Goal: Information Seeking & Learning: Learn about a topic

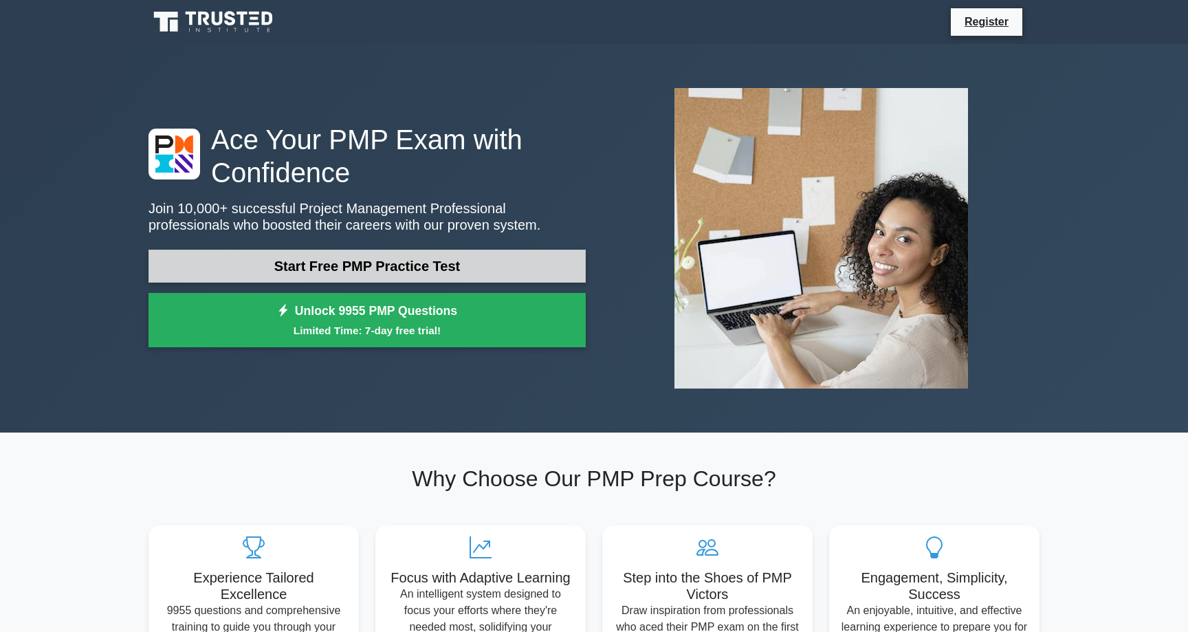
click at [406, 274] on link "Start Free PMP Practice Test" at bounding box center [367, 266] width 437 height 33
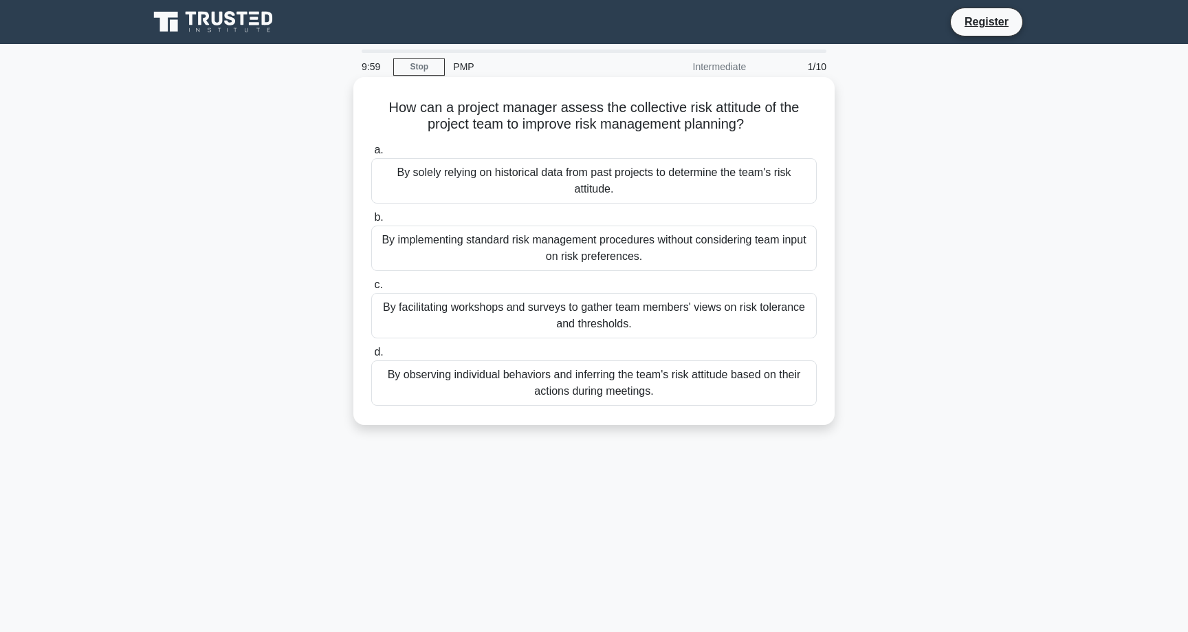
click at [459, 97] on div "How can a project manager assess the collective risk attitude of the project te…" at bounding box center [594, 251] width 470 height 337
click at [560, 118] on h5 "How can a project manager assess the collective risk attitude of the project te…" at bounding box center [594, 116] width 448 height 34
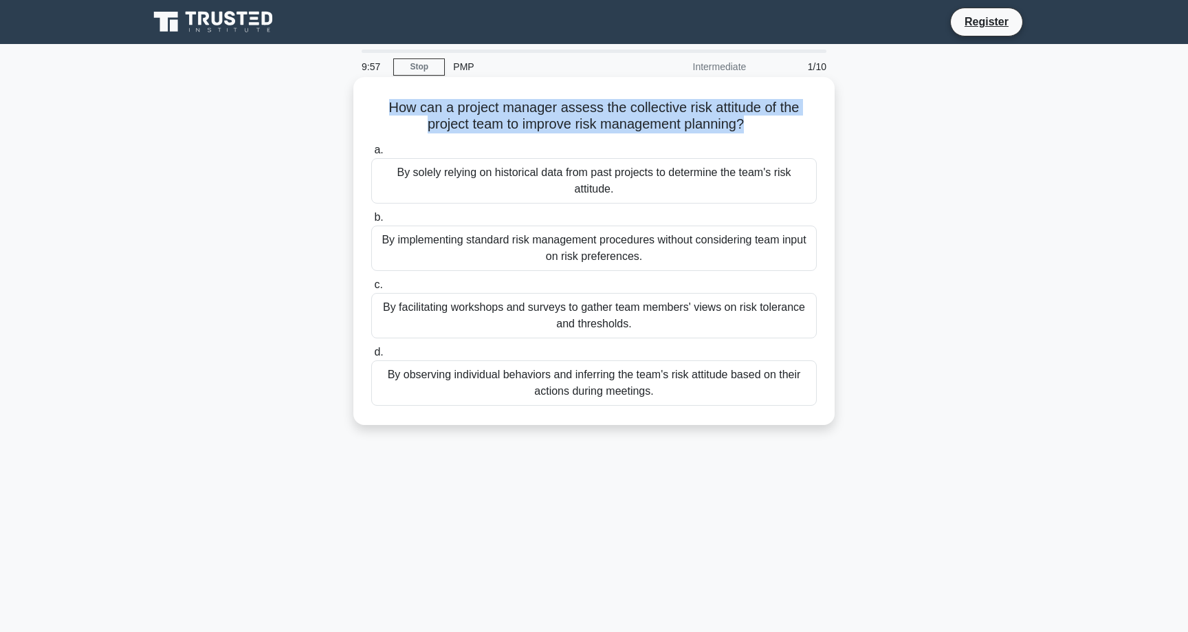
click at [654, 113] on h5 "How can a project manager assess the collective risk attitude of the project te…" at bounding box center [594, 116] width 448 height 34
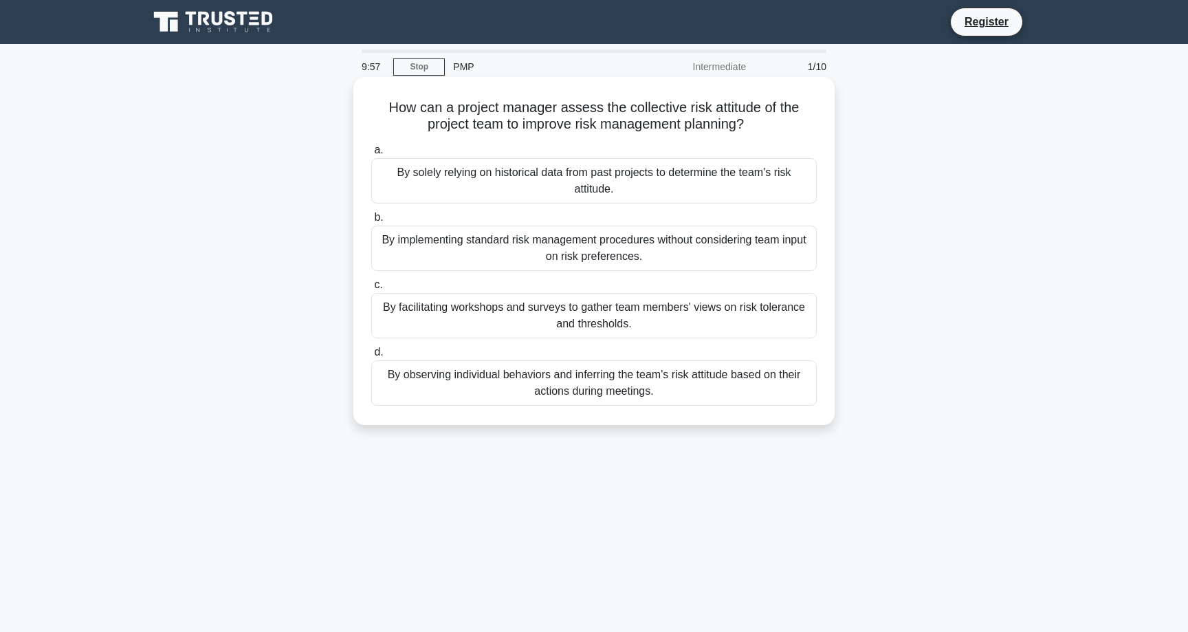
click at [654, 113] on h5 "How can a project manager assess the collective risk attitude of the project te…" at bounding box center [594, 116] width 448 height 34
click at [694, 110] on h5 "How can a project manager assess the collective risk attitude of the project te…" at bounding box center [594, 116] width 448 height 34
drag, startPoint x: 689, startPoint y: 110, endPoint x: 755, endPoint y: 120, distance: 66.7
click at [755, 120] on h5 "How can a project manager assess the collective risk attitude of the project te…" at bounding box center [594, 116] width 448 height 34
click at [752, 120] on icon at bounding box center [749, 125] width 8 height 15
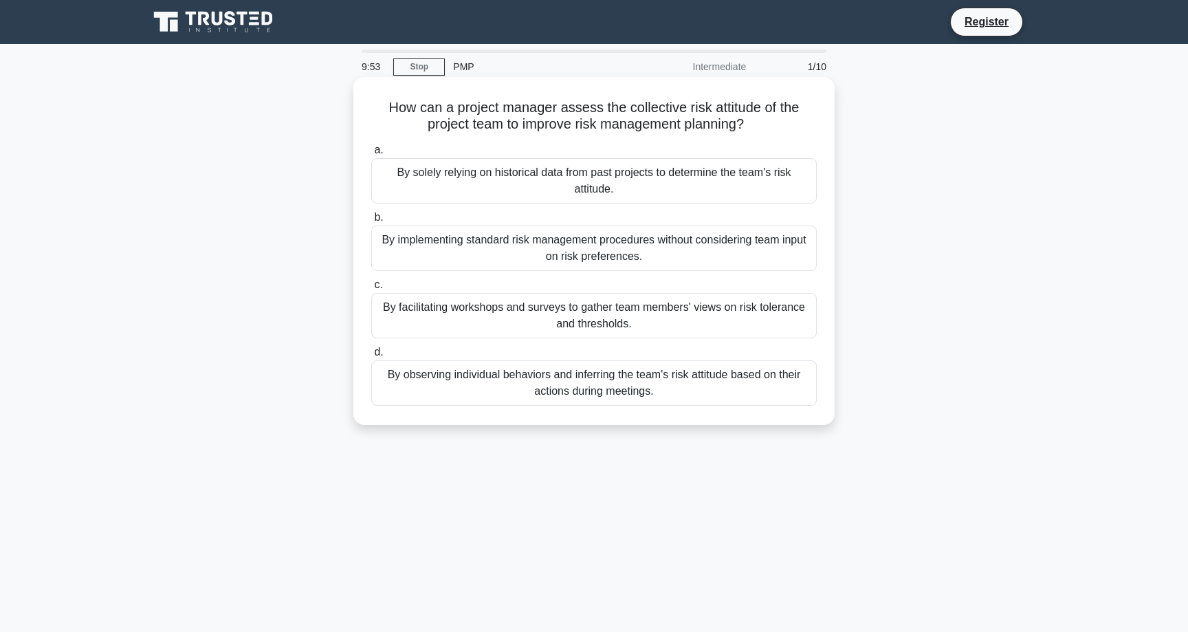
drag, startPoint x: 763, startPoint y: 121, endPoint x: 383, endPoint y: 109, distance: 380.4
click at [383, 109] on h5 "How can a project manager assess the collective risk attitude of the project te…" at bounding box center [594, 116] width 448 height 34
click at [478, 105] on h5 "How can a project manager assess the collective risk attitude of the project te…" at bounding box center [594, 116] width 448 height 34
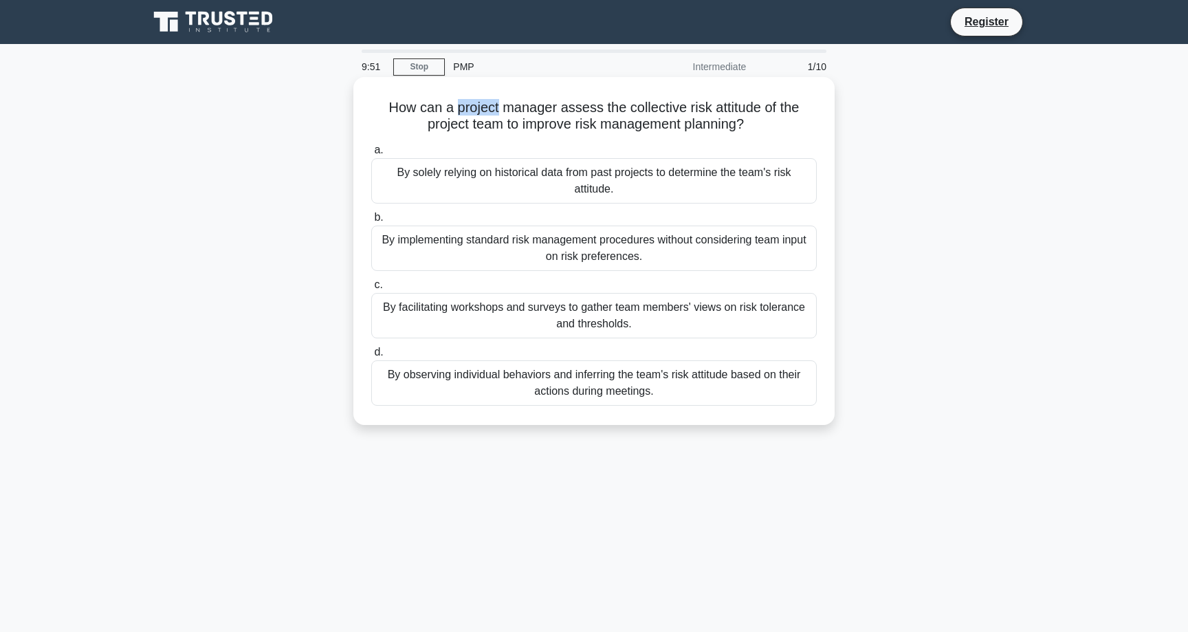
click at [478, 105] on h5 "How can a project manager assess the collective risk attitude of the project te…" at bounding box center [594, 116] width 448 height 34
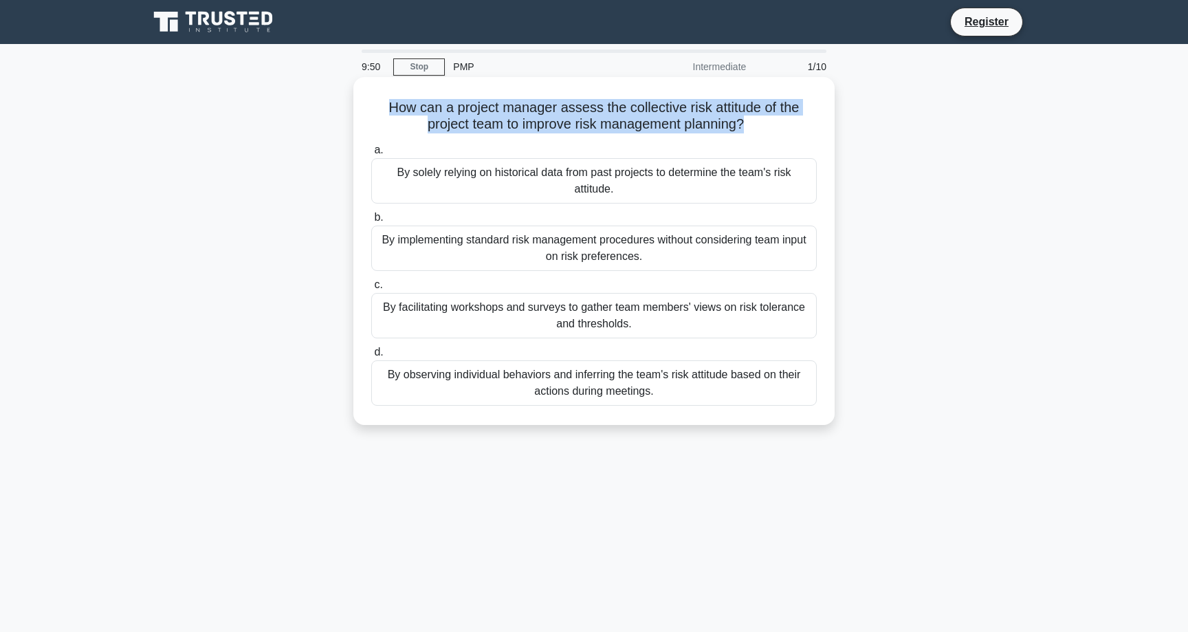
click at [518, 110] on h5 "How can a project manager assess the collective risk attitude of the project te…" at bounding box center [594, 116] width 448 height 34
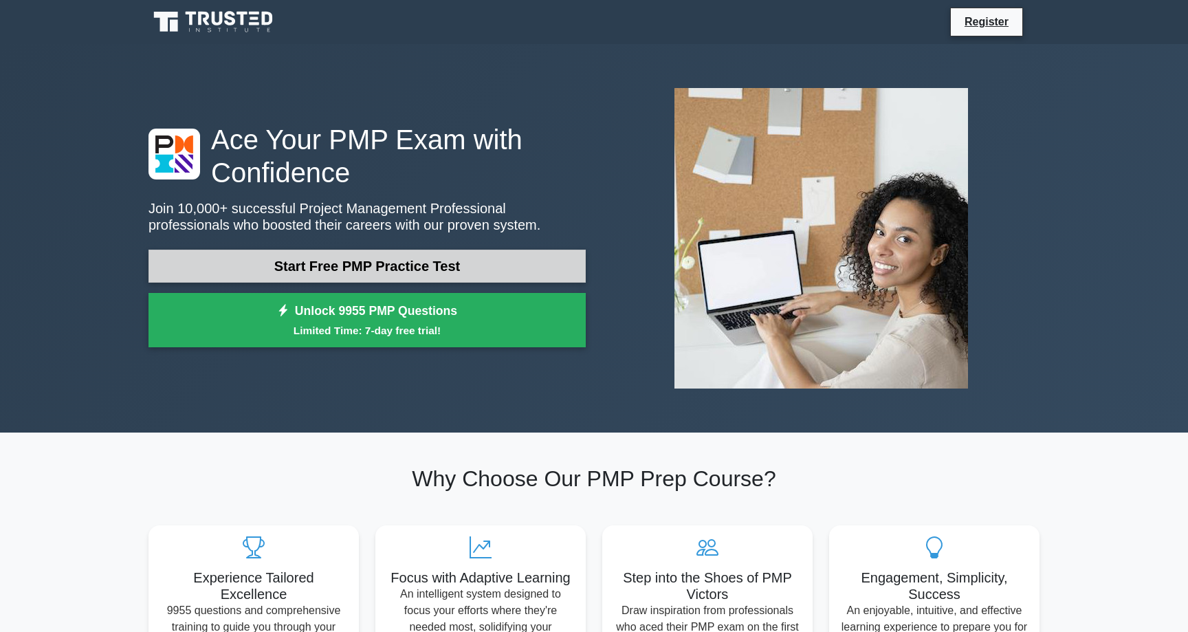
click at [405, 254] on link "Start Free PMP Practice Test" at bounding box center [367, 266] width 437 height 33
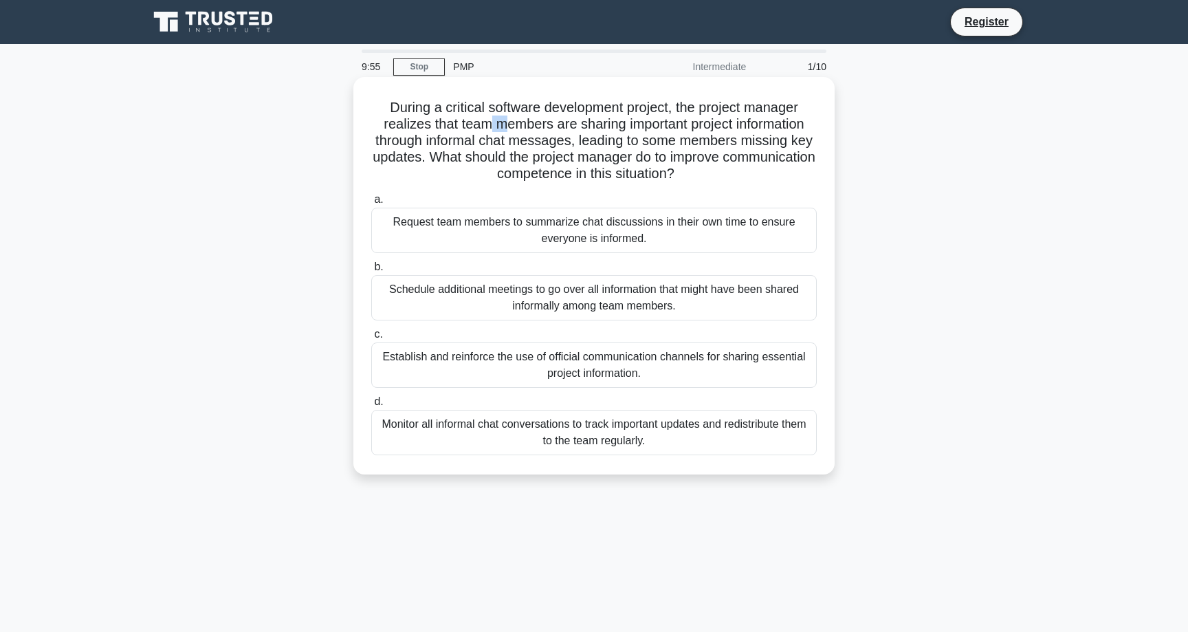
drag, startPoint x: 491, startPoint y: 127, endPoint x: 565, endPoint y: 122, distance: 74.4
click at [521, 122] on h5 "During a critical software development project, the project manager realizes th…" at bounding box center [594, 141] width 448 height 84
drag, startPoint x: 576, startPoint y: 122, endPoint x: 733, endPoint y: 176, distance: 166.6
click at [734, 177] on h5 "During a critical software development project, the project manager realizes th…" at bounding box center [594, 141] width 448 height 84
click at [733, 176] on h5 "During a critical software development project, the project manager realizes th…" at bounding box center [594, 141] width 448 height 84
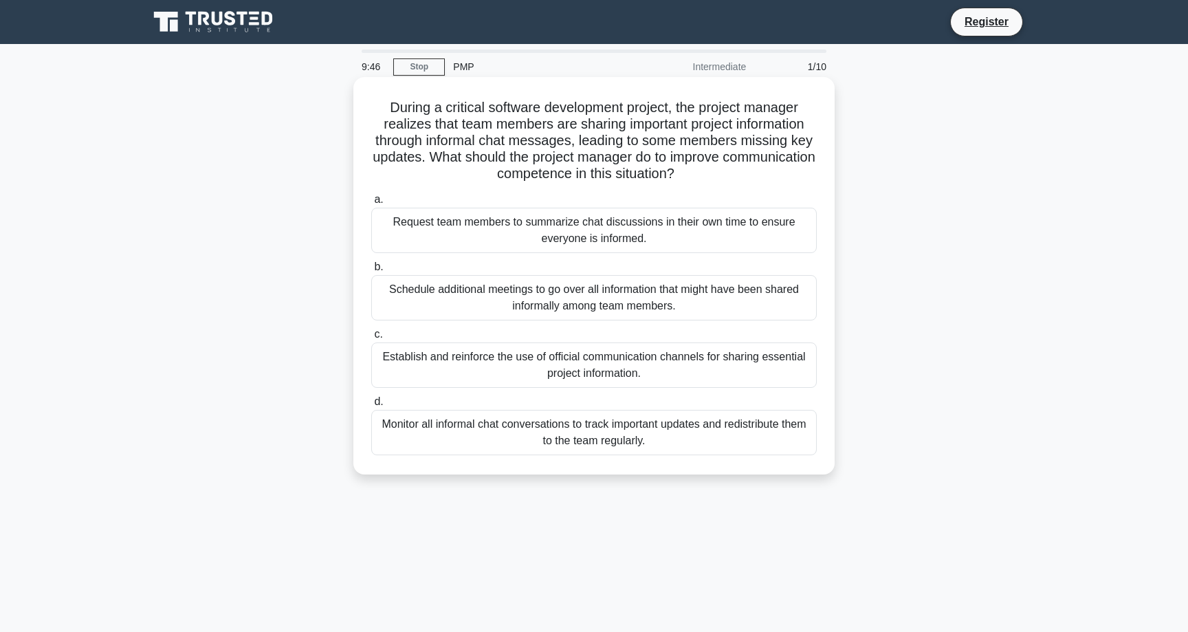
drag, startPoint x: 691, startPoint y: 174, endPoint x: 588, endPoint y: 131, distance: 111.9
click at [588, 131] on h5 "During a critical software development project, the project manager realizes th…" at bounding box center [594, 141] width 448 height 84
click at [605, 169] on h5 "During a critical software development project, the project manager realizes th…" at bounding box center [594, 141] width 448 height 84
click at [640, 175] on h5 "During a critical software development project, the project manager realizes th…" at bounding box center [594, 141] width 448 height 84
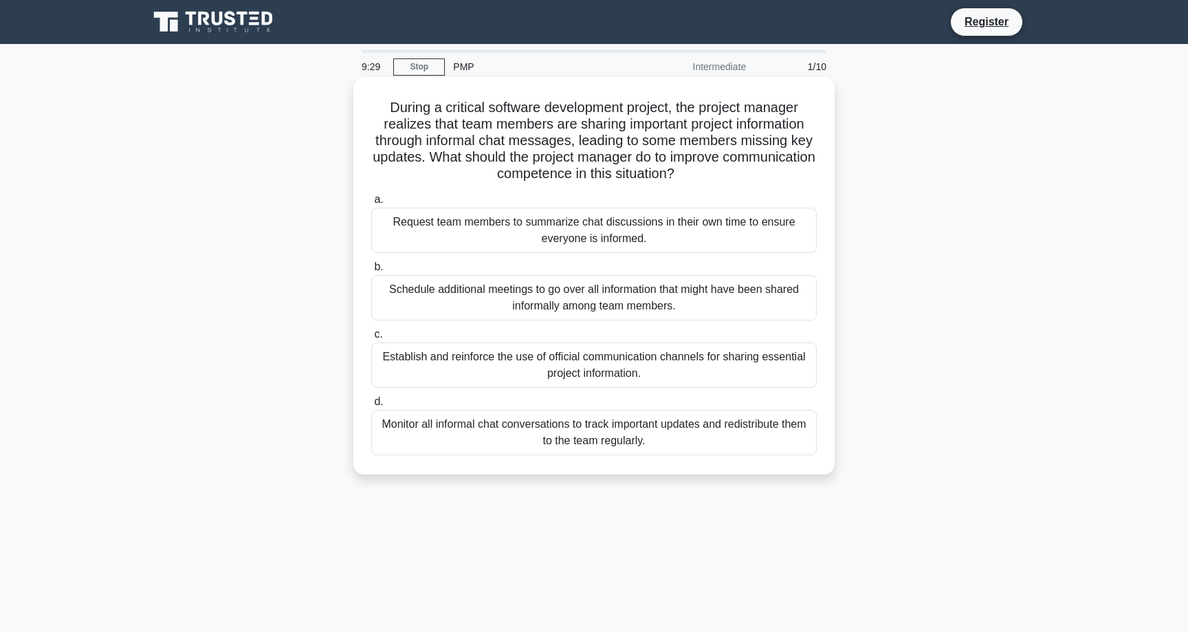
click at [826, 369] on div "During a critical software development project, the project manager realizes th…" at bounding box center [594, 276] width 470 height 386
click at [778, 153] on h5 "During a critical software development project, the project manager realizes th…" at bounding box center [594, 141] width 448 height 84
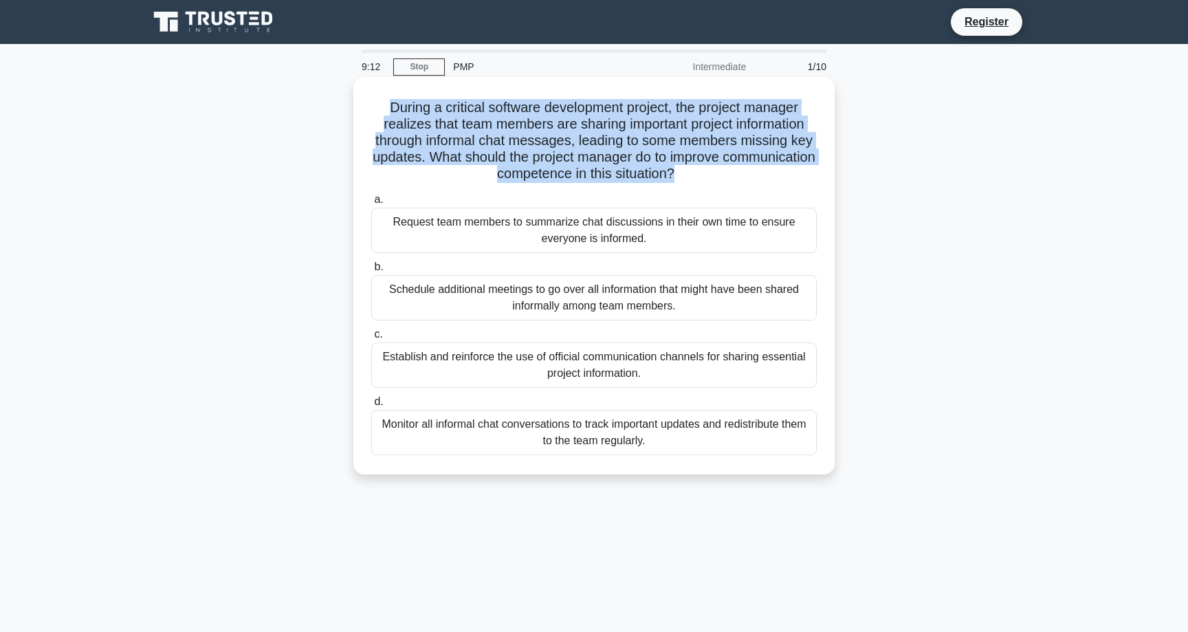
click at [730, 155] on h5 "During a critical software development project, the project manager realizes th…" at bounding box center [594, 141] width 448 height 84
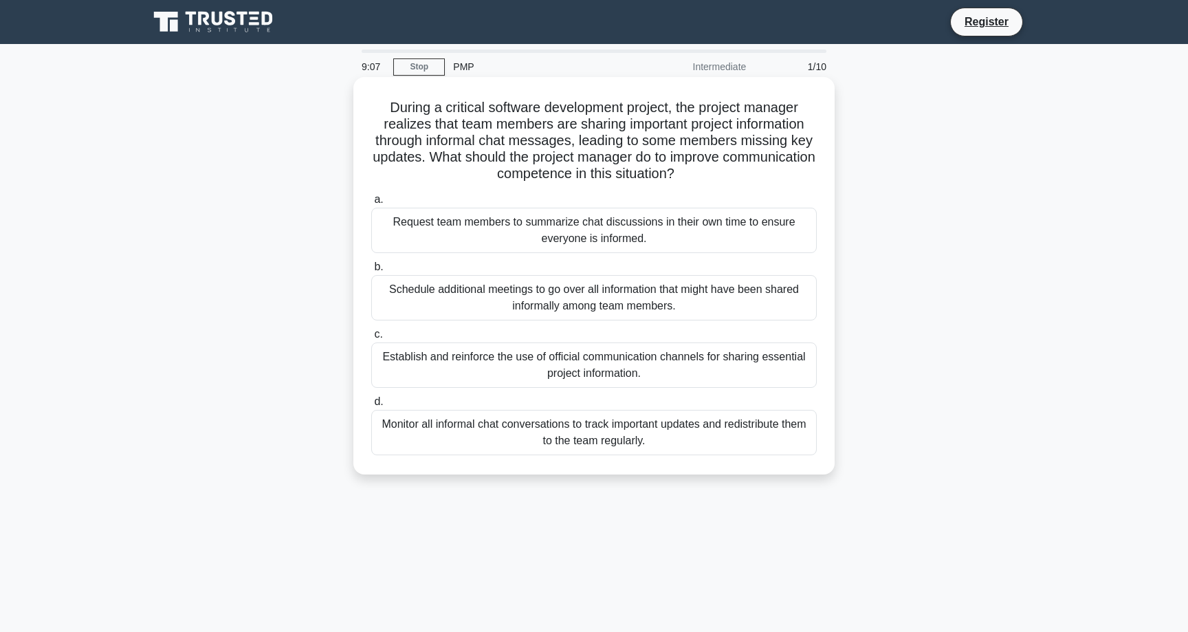
click at [732, 147] on h5 "During a critical software development project, the project manager realizes th…" at bounding box center [594, 141] width 448 height 84
click at [682, 146] on h5 "During a critical software development project, the project manager realizes th…" at bounding box center [594, 141] width 448 height 84
click at [610, 376] on div "Establish and reinforce the use of official communication channels for sharing …" at bounding box center [594, 364] width 446 height 45
click at [371, 339] on input "c. Establish and reinforce the use of official communication channels for shari…" at bounding box center [371, 334] width 0 height 9
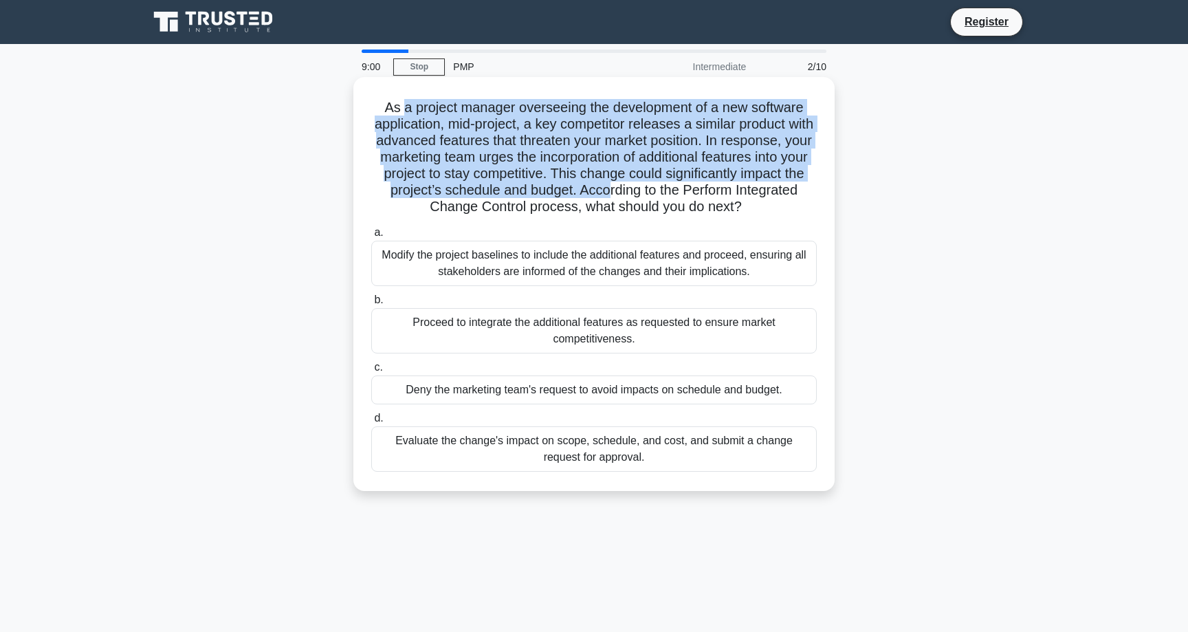
drag, startPoint x: 403, startPoint y: 111, endPoint x: 609, endPoint y: 188, distance: 219.5
click at [609, 188] on h5 "As a project manager overseeing the development of a new software application, …" at bounding box center [594, 157] width 448 height 117
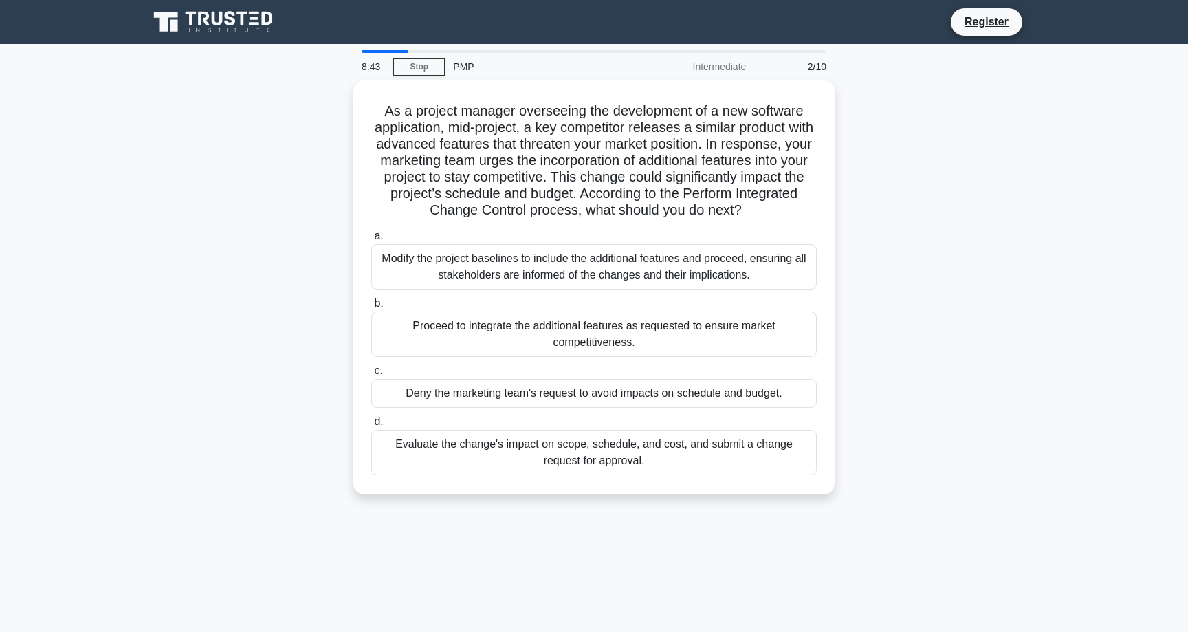
drag, startPoint x: 386, startPoint y: 98, endPoint x: 926, endPoint y: 470, distance: 655.2
click at [926, 470] on div "As a project manager overseeing the development of a new software application, …" at bounding box center [594, 295] width 908 height 430
copy div "As a project manager overseeing the development of a new software application, …"
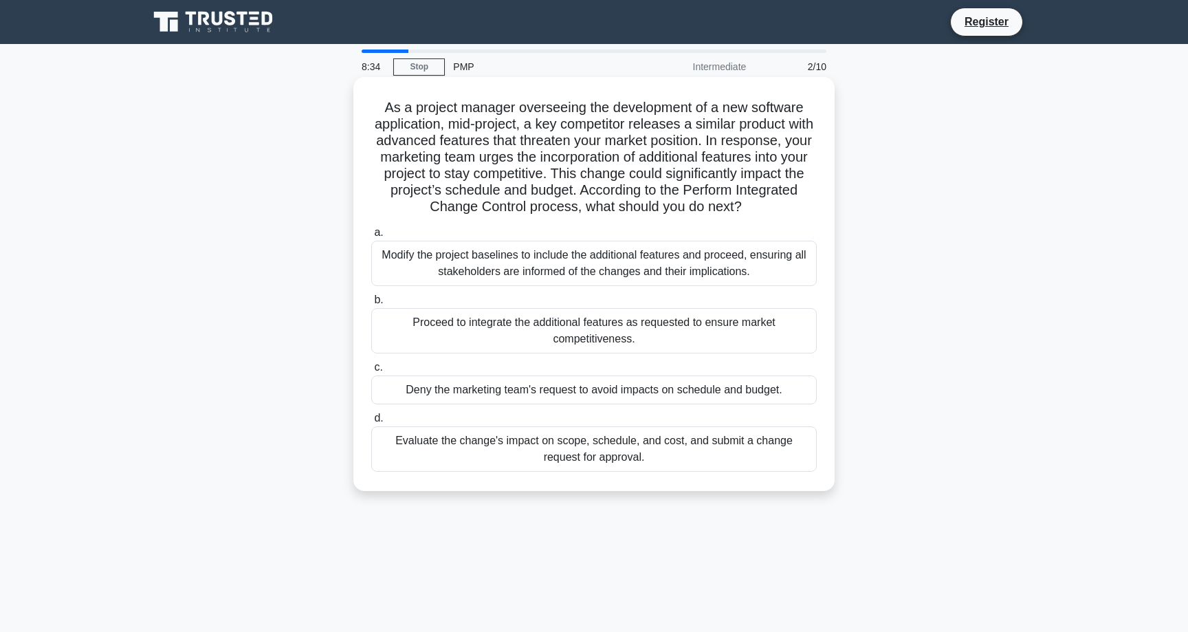
click at [712, 154] on h5 "As a project manager overseeing the development of a new software application, …" at bounding box center [594, 157] width 448 height 117
drag, startPoint x: 708, startPoint y: 141, endPoint x: 743, endPoint y: 210, distance: 77.5
click at [743, 210] on h5 "As a project manager overseeing the development of a new software application, …" at bounding box center [594, 157] width 448 height 117
click at [743, 206] on icon at bounding box center [747, 207] width 8 height 15
click at [769, 173] on h5 "As a project manager overseeing the development of a new software application, …" at bounding box center [594, 157] width 448 height 117
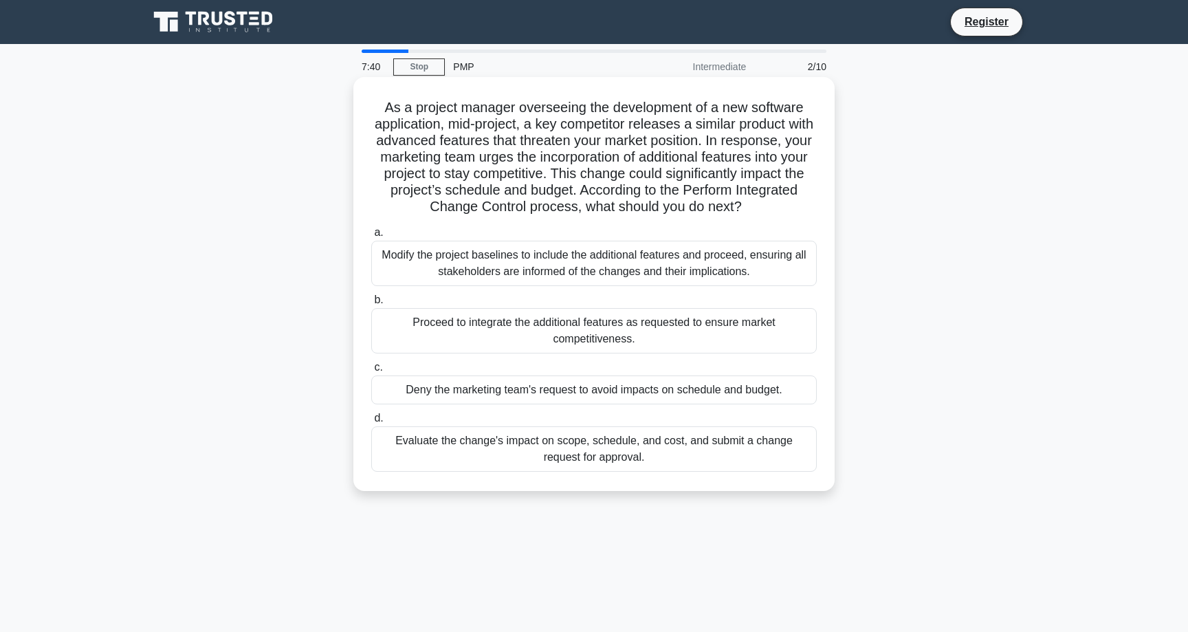
click at [628, 452] on div "Evaluate the change's impact on scope, schedule, and cost, and submit a change …" at bounding box center [594, 448] width 446 height 45
click at [371, 423] on input "d. Evaluate the change's impact on scope, schedule, and cost, and submit a chan…" at bounding box center [371, 418] width 0 height 9
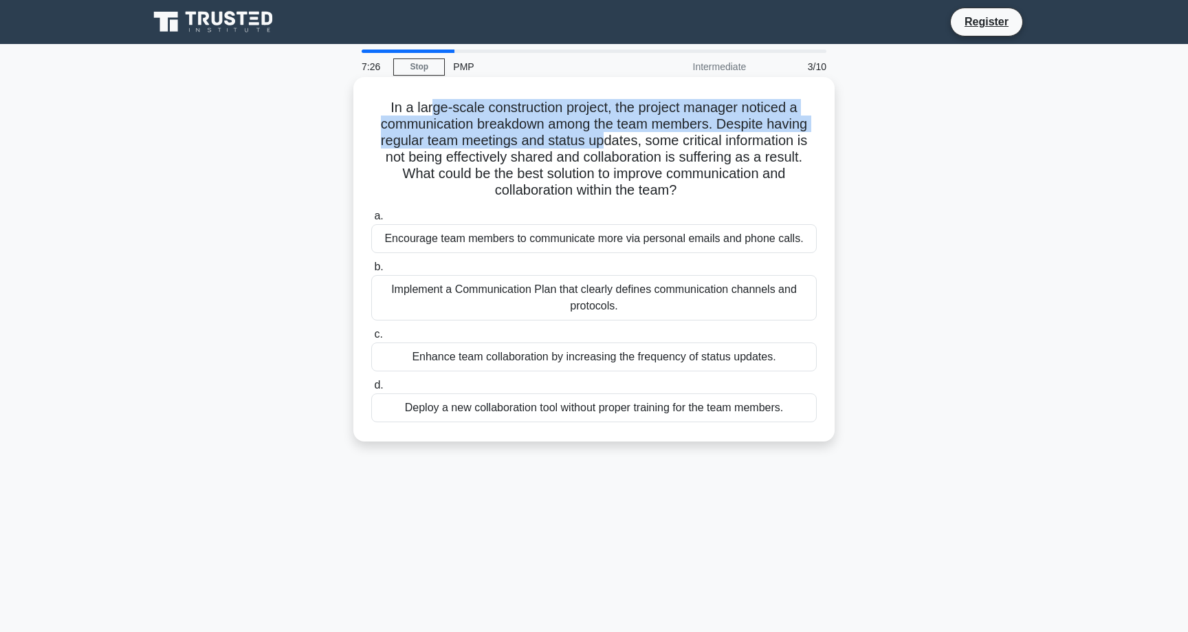
drag, startPoint x: 430, startPoint y: 109, endPoint x: 602, endPoint y: 144, distance: 175.4
click at [602, 144] on h5 "In a large-scale construction project, the project manager noticed a communicat…" at bounding box center [594, 149] width 448 height 100
drag, startPoint x: 725, startPoint y: 194, endPoint x: 384, endPoint y: 100, distance: 353.8
click at [384, 100] on h5 "In a large-scale construction project, the project manager noticed a communicat…" at bounding box center [594, 149] width 448 height 100
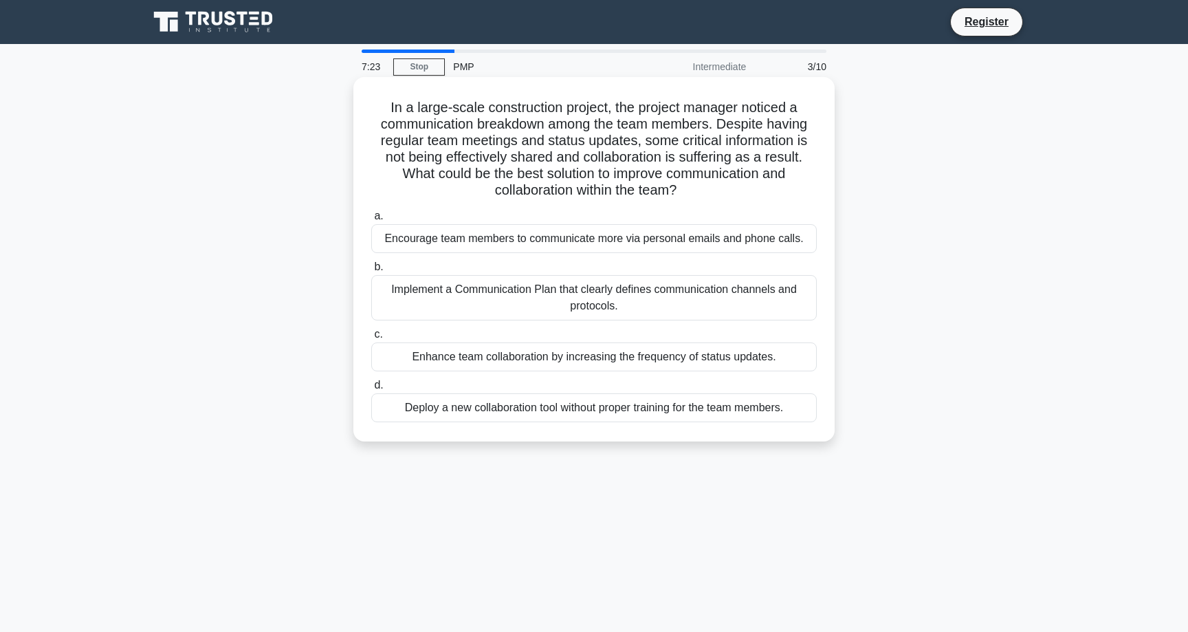
click at [384, 100] on h5 "In a large-scale construction project, the project manager noticed a communicat…" at bounding box center [594, 149] width 448 height 100
drag, startPoint x: 384, startPoint y: 105, endPoint x: 738, endPoint y: 190, distance: 364.2
click at [738, 190] on h5 "In a large-scale construction project, the project manager noticed a communicat…" at bounding box center [594, 149] width 448 height 100
drag, startPoint x: 729, startPoint y: 188, endPoint x: 382, endPoint y: 108, distance: 355.6
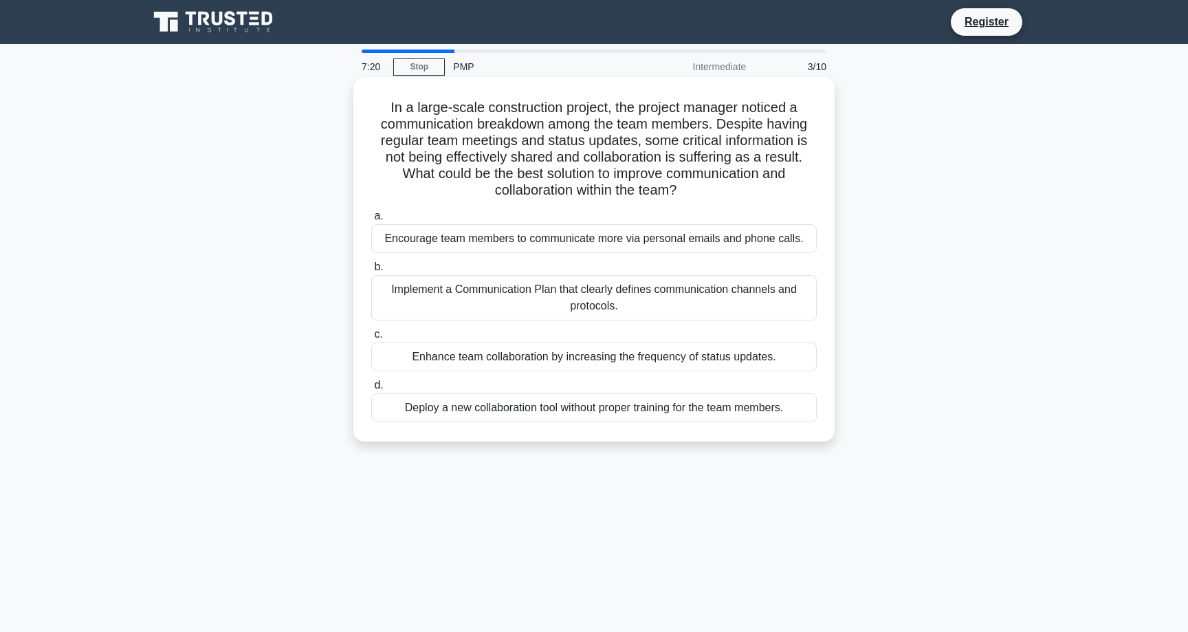
click at [382, 108] on h5 "In a large-scale construction project, the project manager noticed a communicat…" at bounding box center [594, 149] width 448 height 100
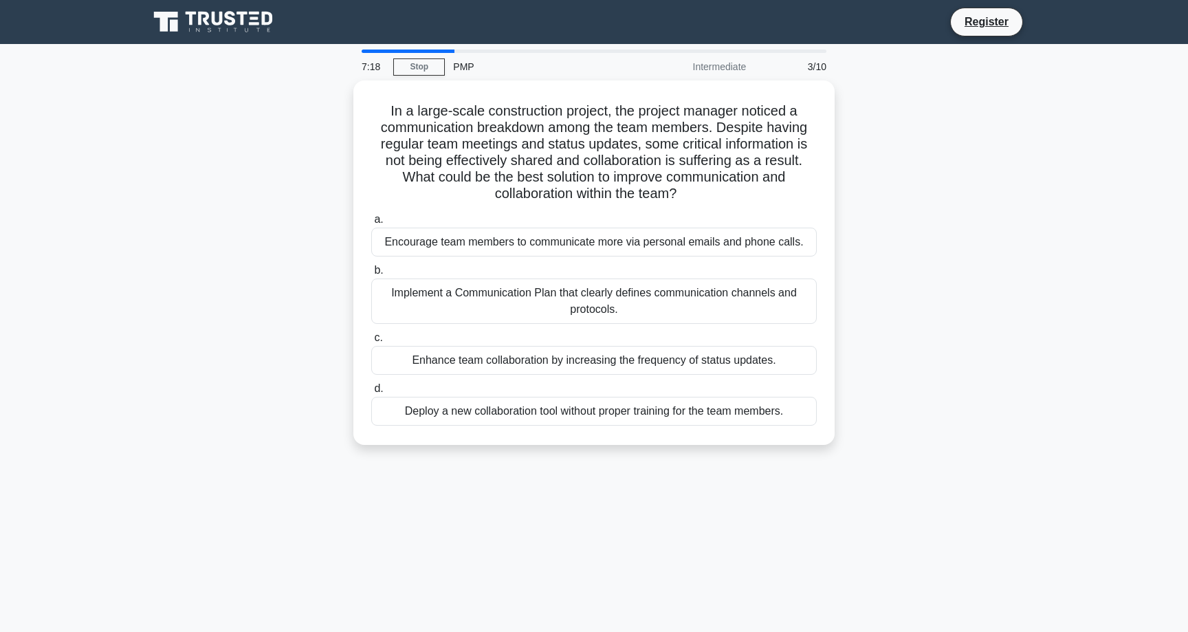
click at [886, 190] on div "In a large-scale construction project, the project manager noticed a communicat…" at bounding box center [594, 270] width 908 height 381
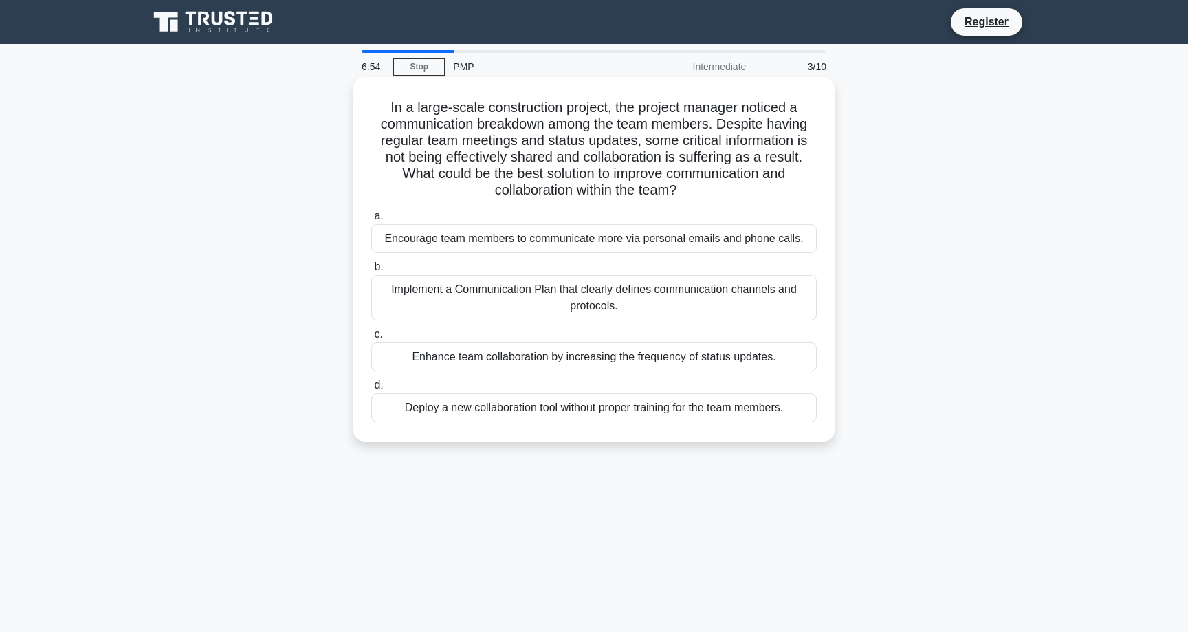
click at [558, 175] on h5 "In a large-scale construction project, the project manager noticed a communicat…" at bounding box center [594, 149] width 448 height 100
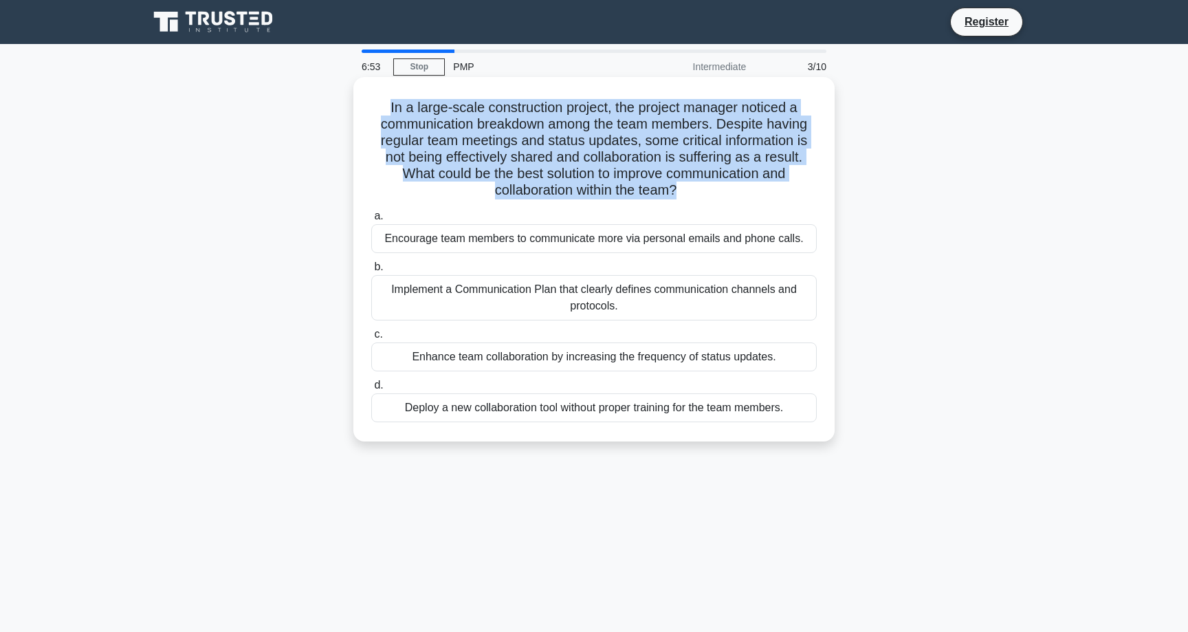
click at [580, 175] on h5 "In a large-scale construction project, the project manager noticed a communicat…" at bounding box center [594, 149] width 448 height 100
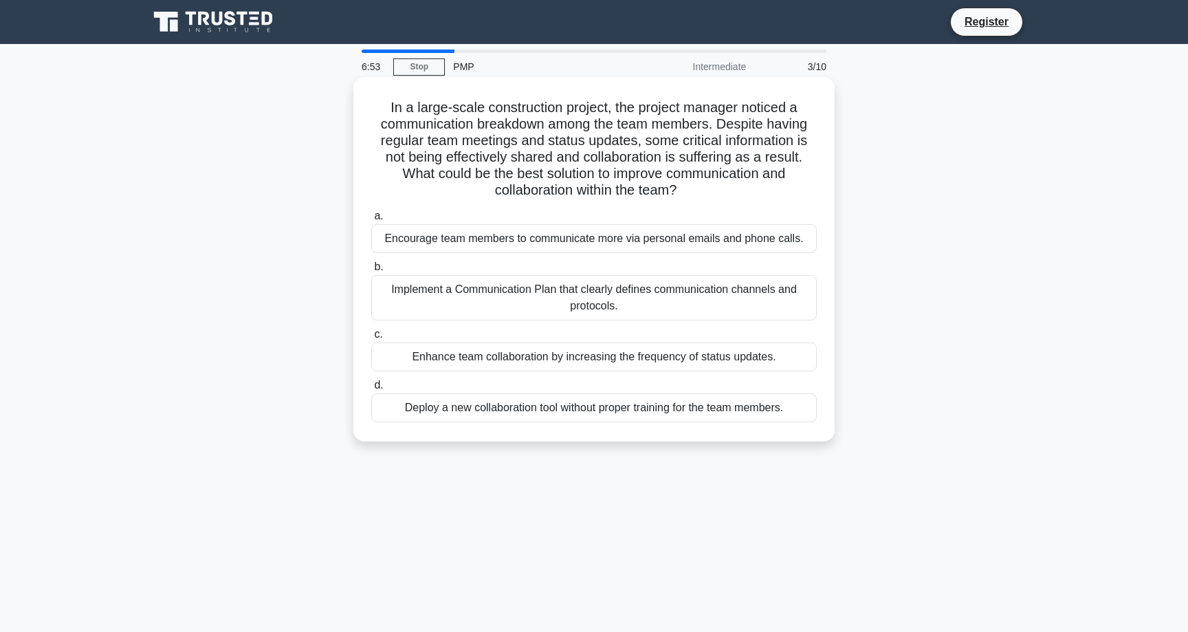
click at [580, 175] on h5 "In a large-scale construction project, the project manager noticed a communicat…" at bounding box center [594, 149] width 448 height 100
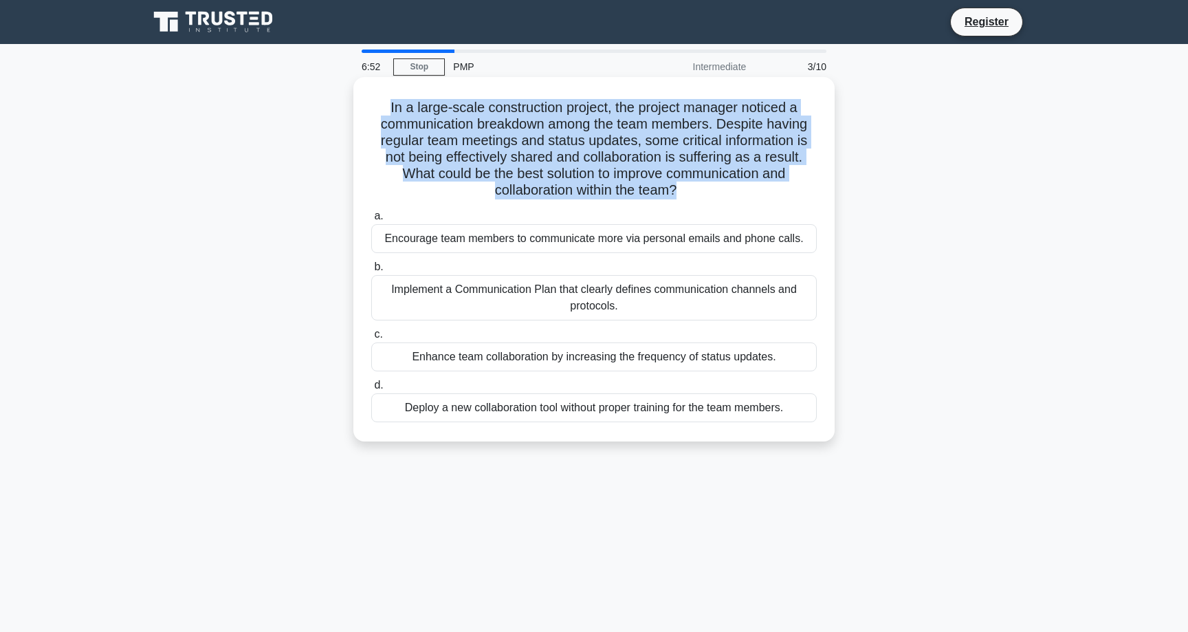
click at [661, 189] on h5 "In a large-scale construction project, the project manager noticed a communicat…" at bounding box center [594, 149] width 448 height 100
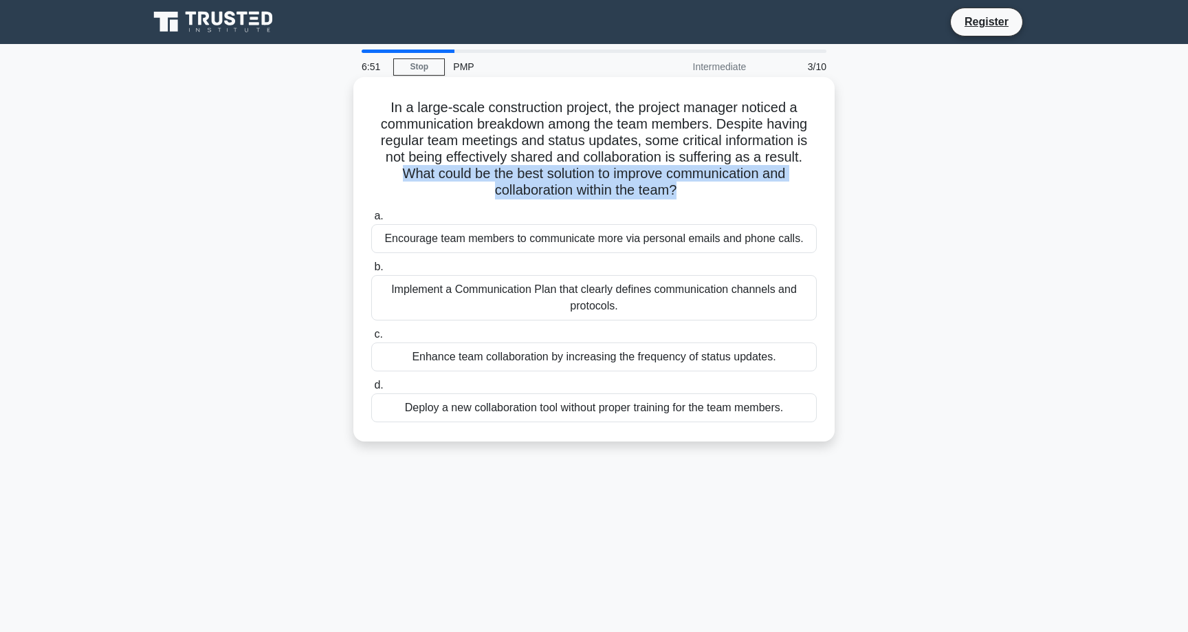
drag, startPoint x: 675, startPoint y: 190, endPoint x: 402, endPoint y: 175, distance: 274.1
click at [401, 175] on h5 "In a large-scale construction project, the project manager noticed a communicat…" at bounding box center [594, 149] width 448 height 100
drag, startPoint x: 514, startPoint y: 164, endPoint x: 718, endPoint y: 184, distance: 205.3
click at [718, 184] on h5 "In a large-scale construction project, the project manager noticed a communicat…" at bounding box center [594, 149] width 448 height 100
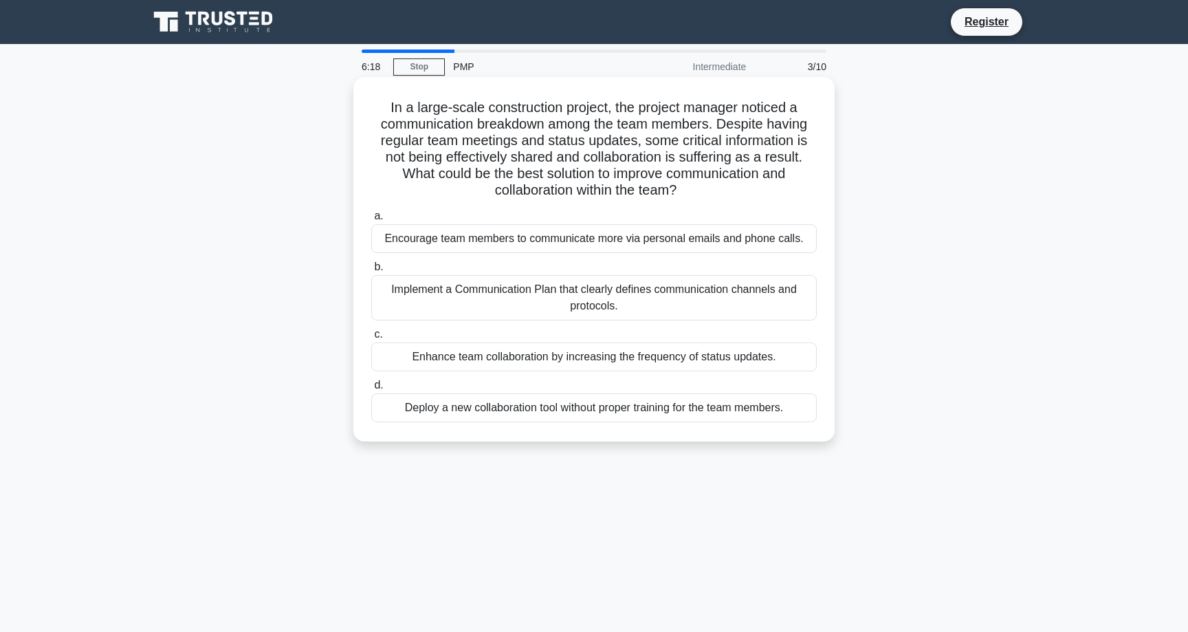
click at [705, 190] on h5 "In a large-scale construction project, the project manager noticed a communicat…" at bounding box center [594, 149] width 448 height 100
drag, startPoint x: 673, startPoint y: 190, endPoint x: 736, endPoint y: 193, distance: 63.3
click at [736, 193] on h5 "In a large-scale construction project, the project manager noticed a communicat…" at bounding box center [594, 149] width 448 height 100
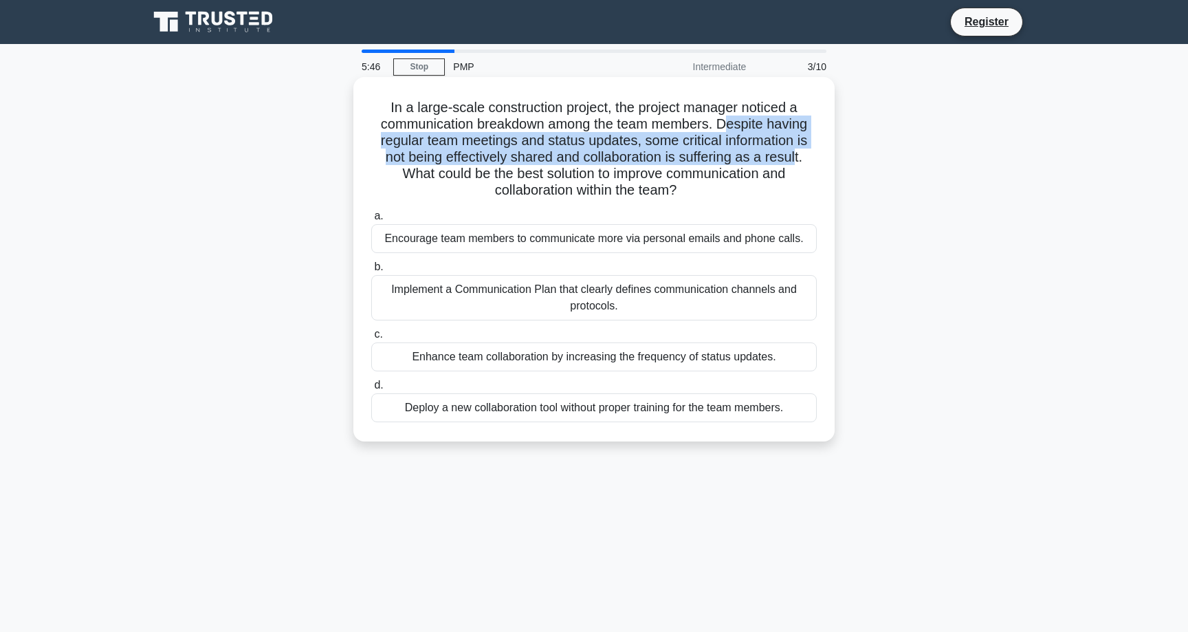
drag, startPoint x: 723, startPoint y: 120, endPoint x: 796, endPoint y: 152, distance: 79.7
click at [796, 152] on h5 "In a large-scale construction project, the project manager noticed a communicat…" at bounding box center [594, 149] width 448 height 100
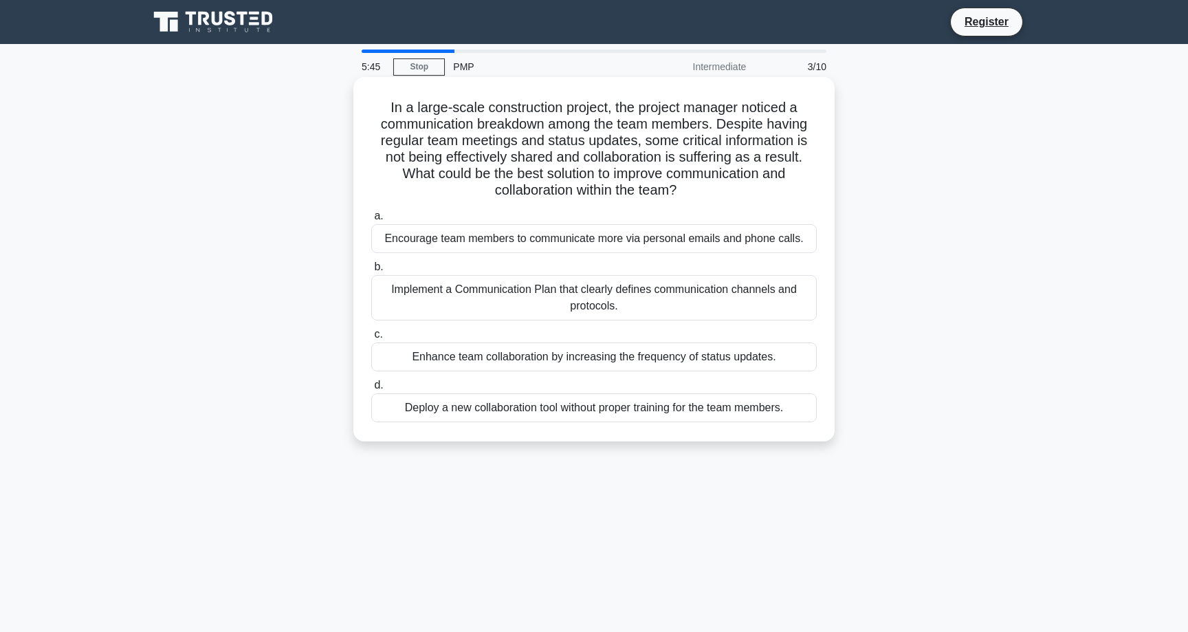
drag, startPoint x: 722, startPoint y: 127, endPoint x: 747, endPoint y: 148, distance: 32.2
click at [750, 148] on h5 "In a large-scale construction project, the project manager noticed a communicat…" at bounding box center [594, 149] width 448 height 100
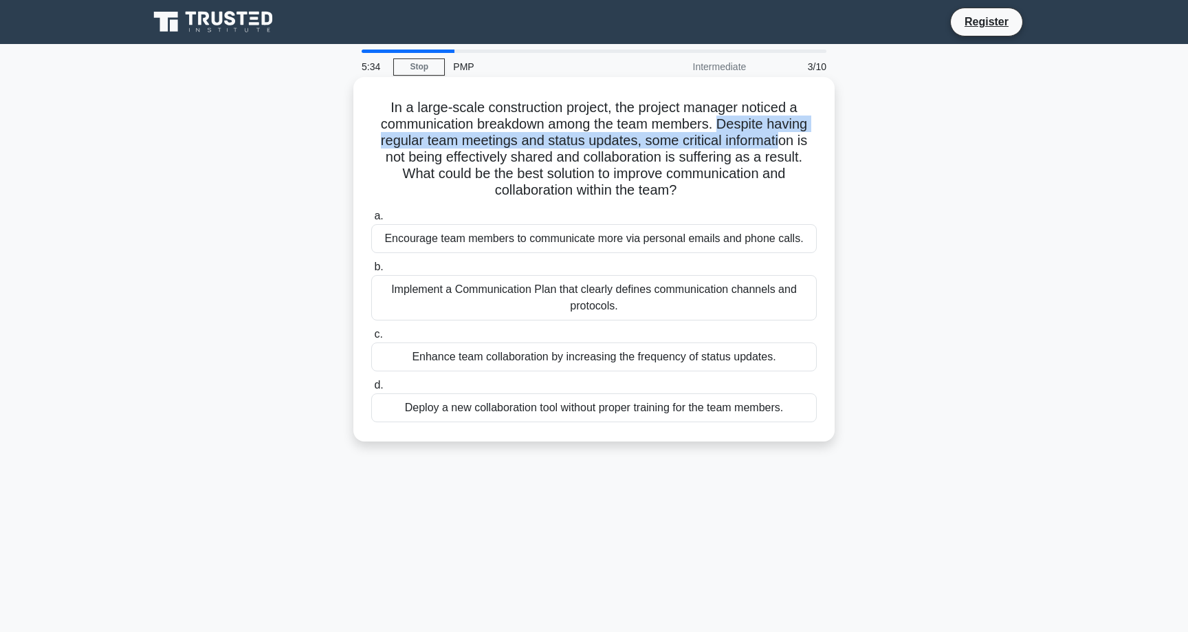
drag, startPoint x: 717, startPoint y: 123, endPoint x: 780, endPoint y: 142, distance: 65.9
click at [780, 142] on h5 "In a large-scale construction project, the project manager noticed a communicat…" at bounding box center [594, 149] width 448 height 100
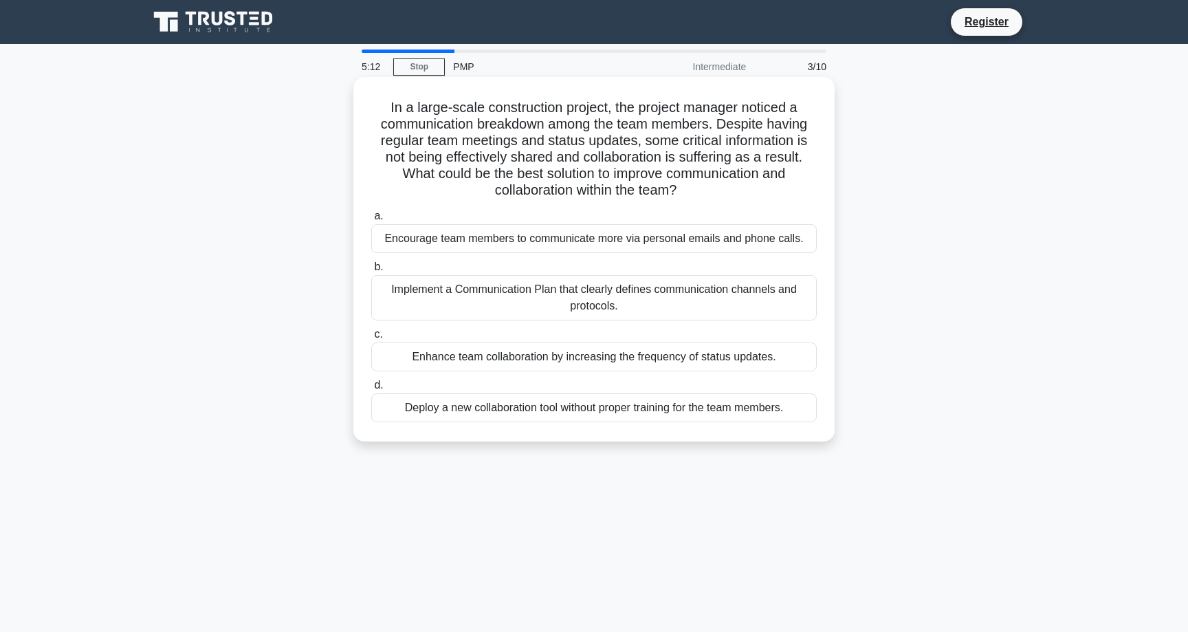
drag, startPoint x: 388, startPoint y: 101, endPoint x: 822, endPoint y: 426, distance: 541.8
click at [822, 426] on div "In a large-scale construction project, the project manager noticed a communicat…" at bounding box center [594, 259] width 470 height 353
copy div "In a large-scale construction project, the project manager noticed a communicat…"
click at [639, 160] on h5 "In a large-scale construction project, the project manager noticed a communicat…" at bounding box center [594, 149] width 448 height 100
click at [532, 293] on div "Implement a Communication Plan that clearly defines communication channels and …" at bounding box center [594, 297] width 446 height 45
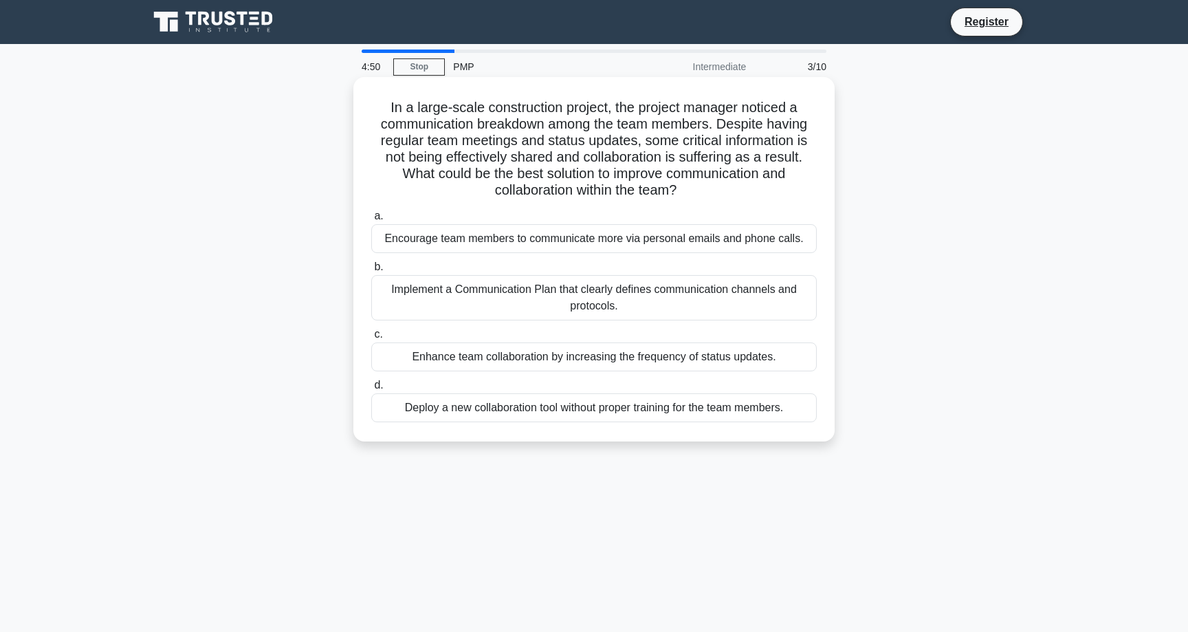
click at [371, 272] on input "b. Implement a Communication Plan that clearly defines communication channels a…" at bounding box center [371, 267] width 0 height 9
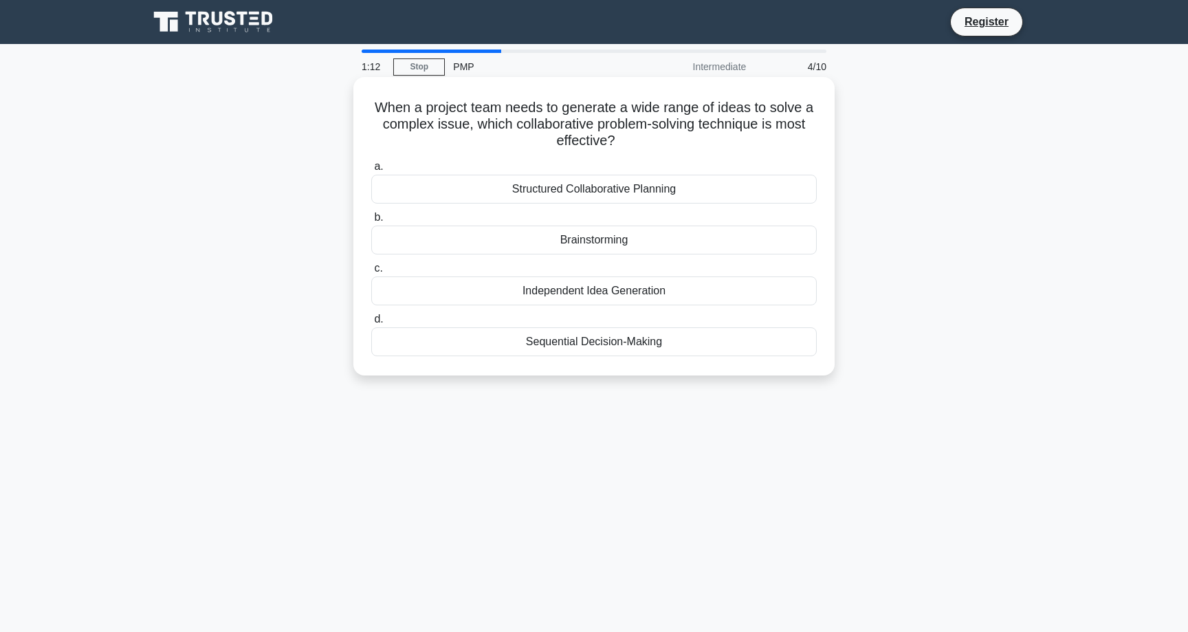
drag, startPoint x: 368, startPoint y: 101, endPoint x: 824, endPoint y: 358, distance: 523.1
click at [824, 358] on div "When a project team needs to generate a wide range of ideas to solve a complex …" at bounding box center [594, 226] width 470 height 287
copy div "When a project team needs to generate a wide range of ideas to solve a complex …"
click at [605, 261] on label "c. Independent Idea Generation" at bounding box center [594, 282] width 446 height 45
click at [371, 264] on input "c. Independent Idea Generation" at bounding box center [371, 268] width 0 height 9
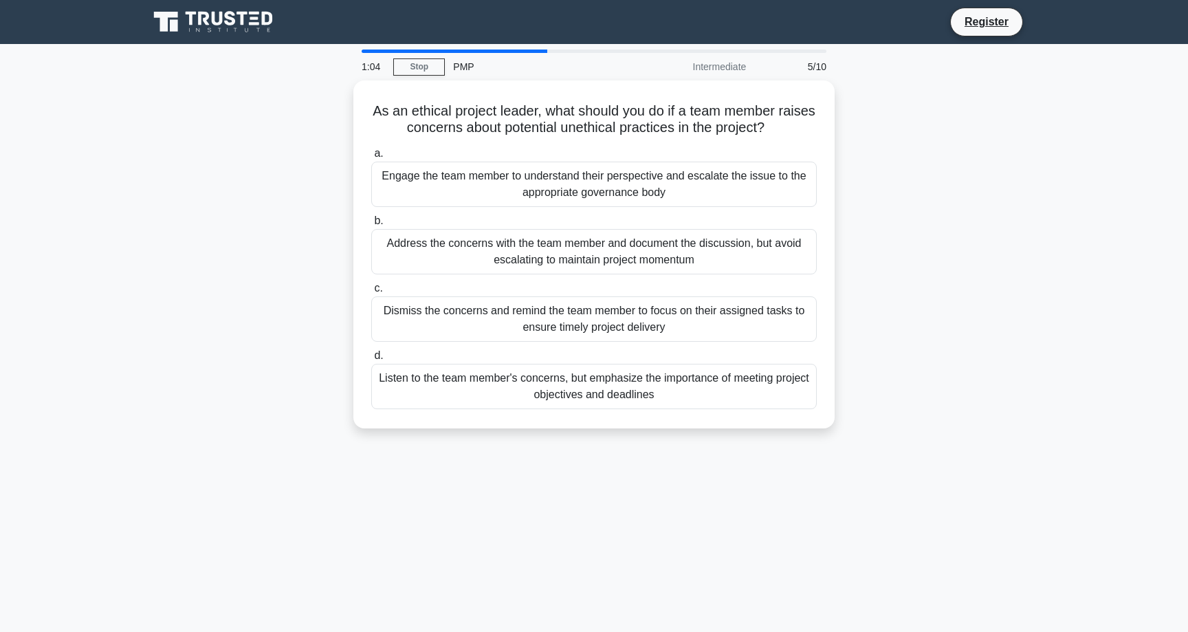
click at [919, 135] on div "As an ethical project leader, what should you do if a team member raises concer…" at bounding box center [594, 262] width 908 height 364
drag, startPoint x: 375, startPoint y: 102, endPoint x: 869, endPoint y: 422, distance: 587.8
click at [869, 422] on div "As an ethical project leader, what should you do if a team member raises concer…" at bounding box center [594, 262] width 908 height 364
copy div "As an ethical project leader, what should you do if a team member raises concer…"
click at [904, 155] on div "As an ethical project leader, what should you do if a team member raises concer…" at bounding box center [594, 262] width 908 height 364
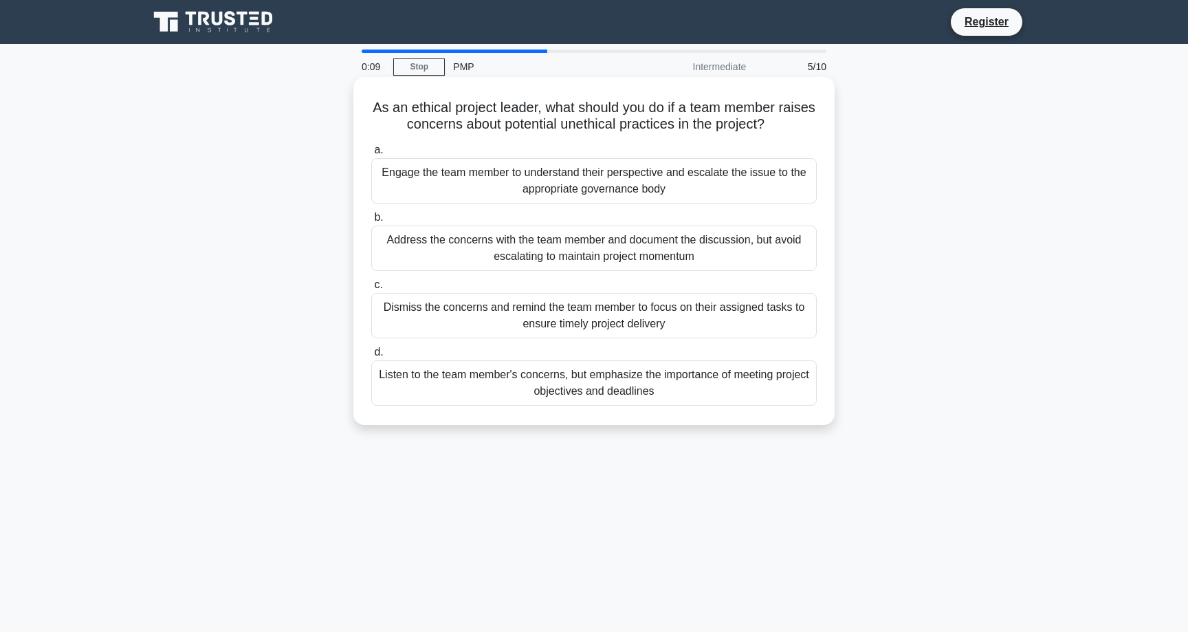
click at [658, 176] on div "Engage the team member to understand their perspective and escalate the issue t…" at bounding box center [594, 180] width 446 height 45
click at [371, 155] on input "a. Engage the team member to understand their perspective and escalate the issu…" at bounding box center [371, 150] width 0 height 9
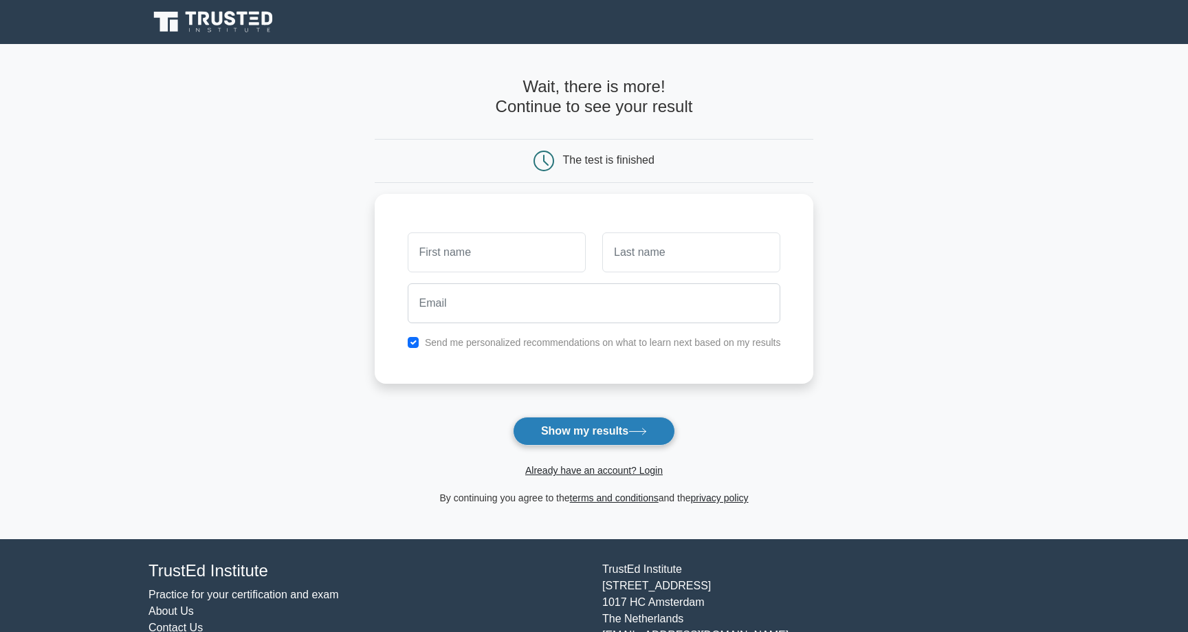
click at [642, 439] on button "Show my results" at bounding box center [594, 431] width 162 height 29
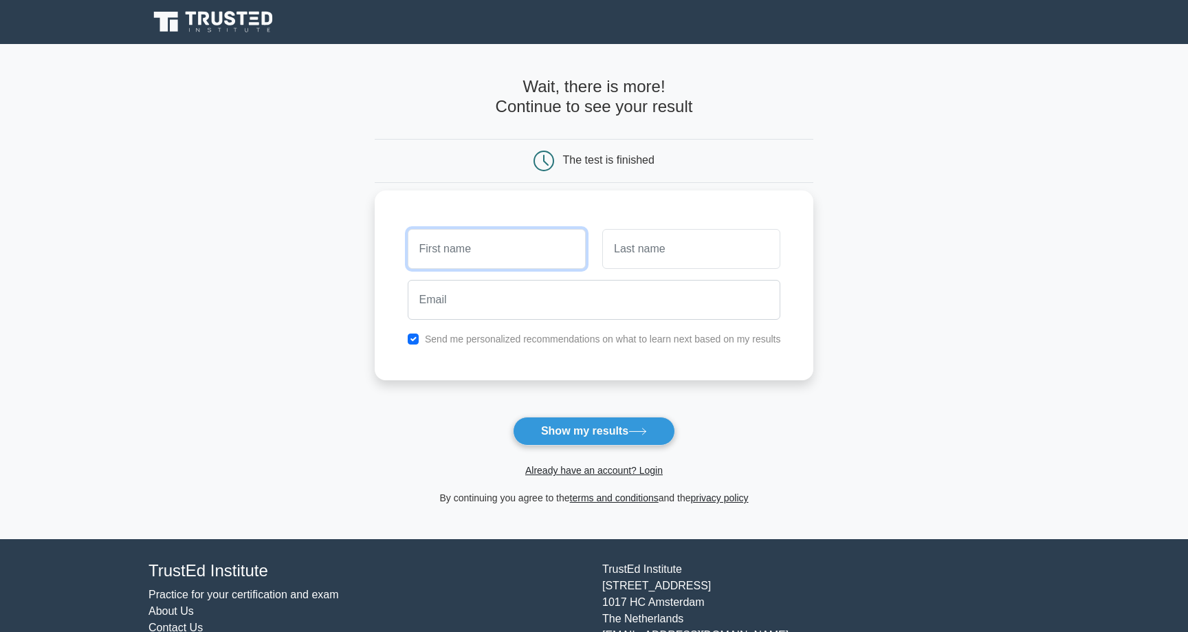
click at [507, 261] on input "text" at bounding box center [497, 249] width 178 height 40
type input "Alaa"
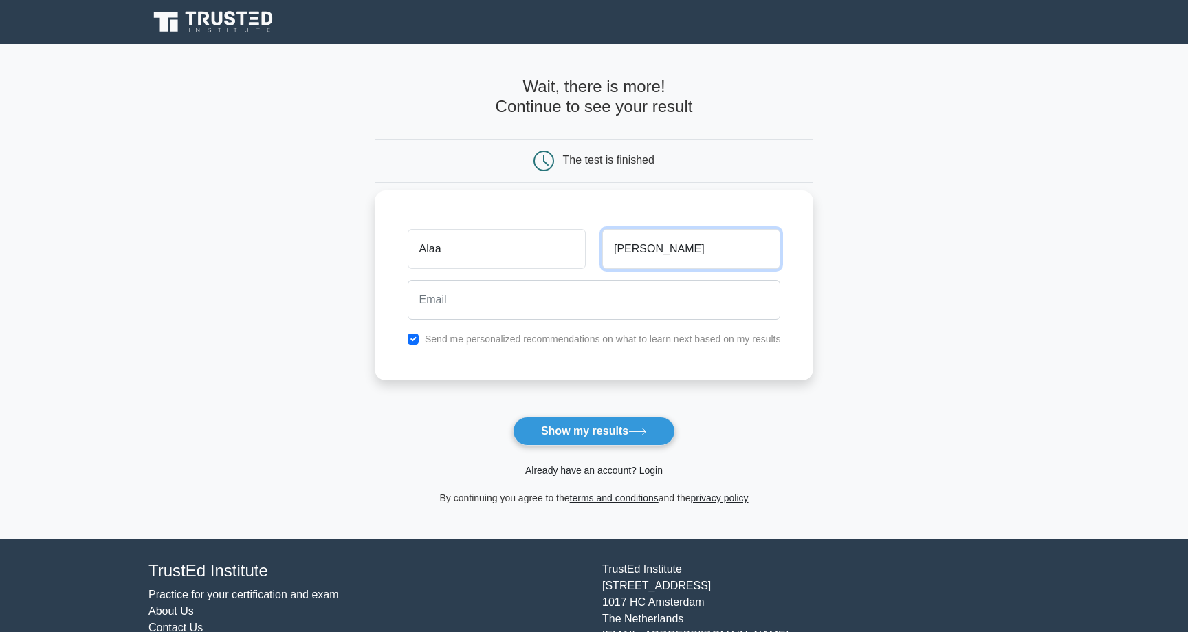
type input "[PERSON_NAME]"
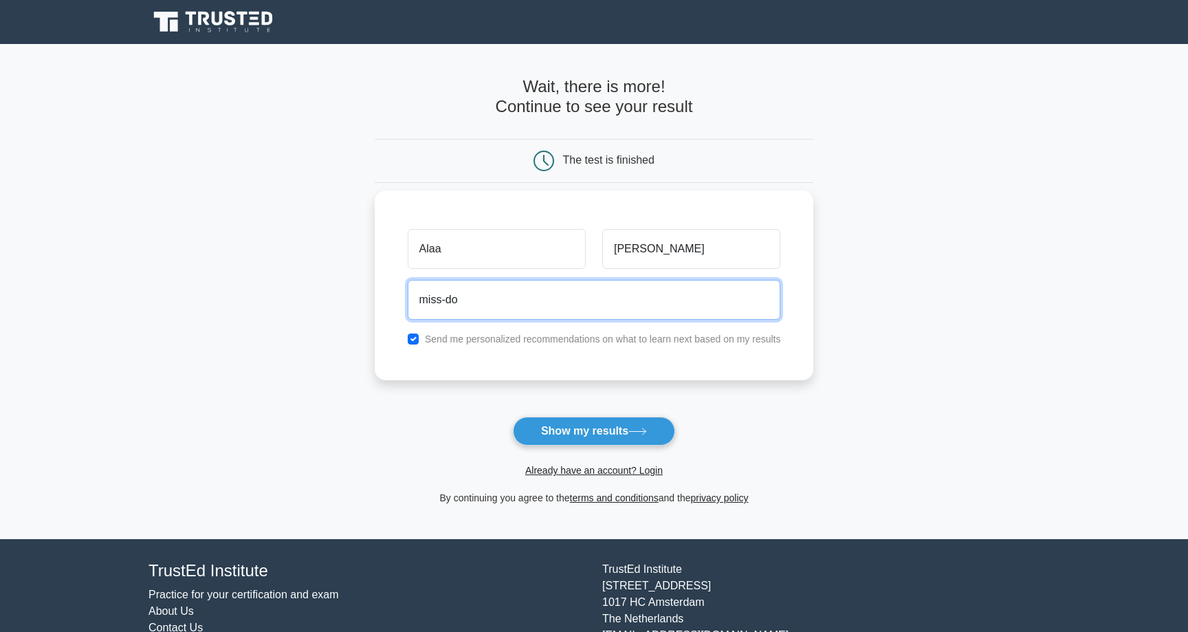
type input "[EMAIL_ADDRESS][DOMAIN_NAME]"
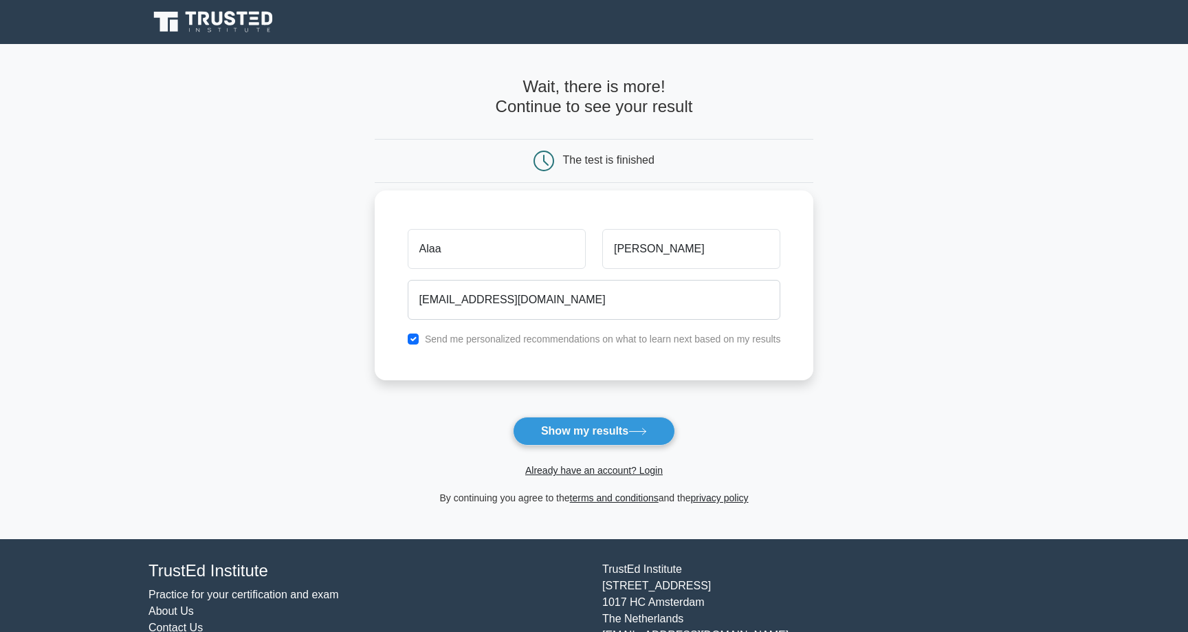
click at [469, 346] on div "Send me personalized recommendations on what to learn next based on my results" at bounding box center [595, 339] width 390 height 17
click at [466, 341] on label "Send me personalized recommendations on what to learn next based on my results" at bounding box center [603, 338] width 356 height 11
click at [421, 338] on div "Send me personalized recommendations on what to learn next based on my results" at bounding box center [595, 339] width 390 height 17
click at [418, 338] on input "checkbox" at bounding box center [413, 338] width 11 height 11
checkbox input "false"
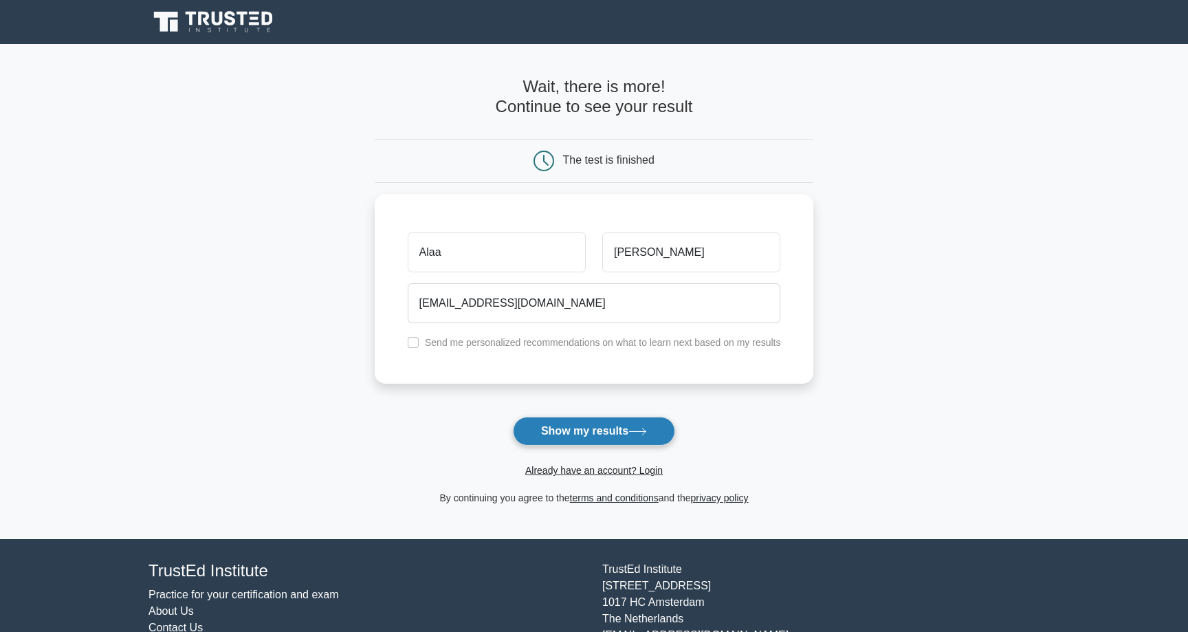
click at [609, 430] on button "Show my results" at bounding box center [594, 431] width 162 height 29
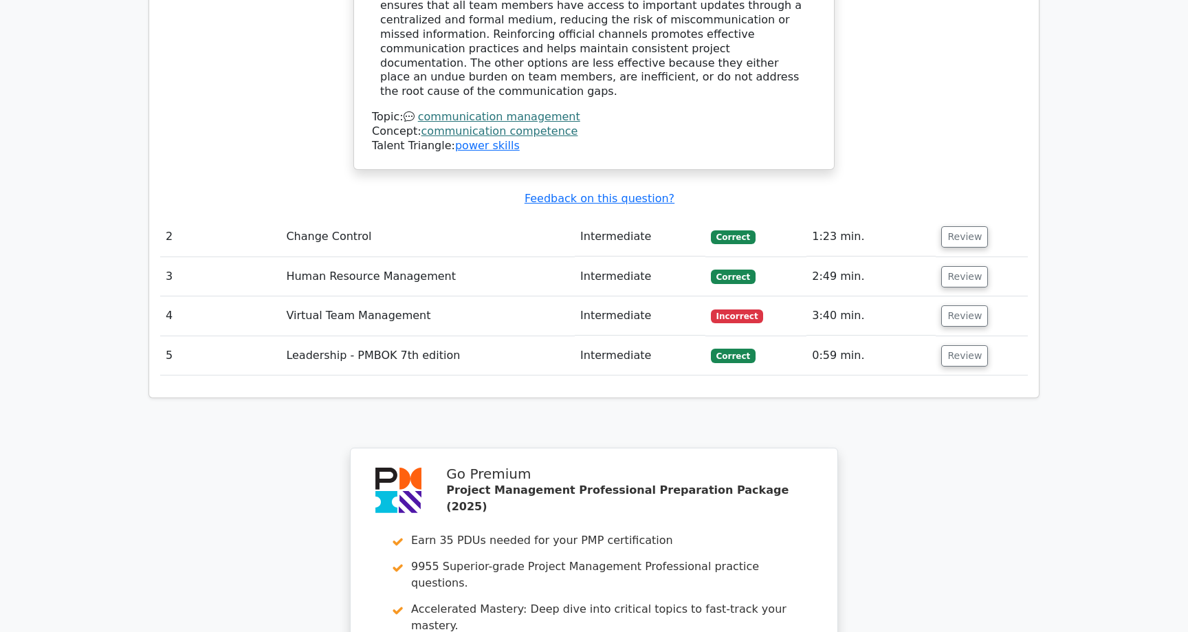
scroll to position [1694, 0]
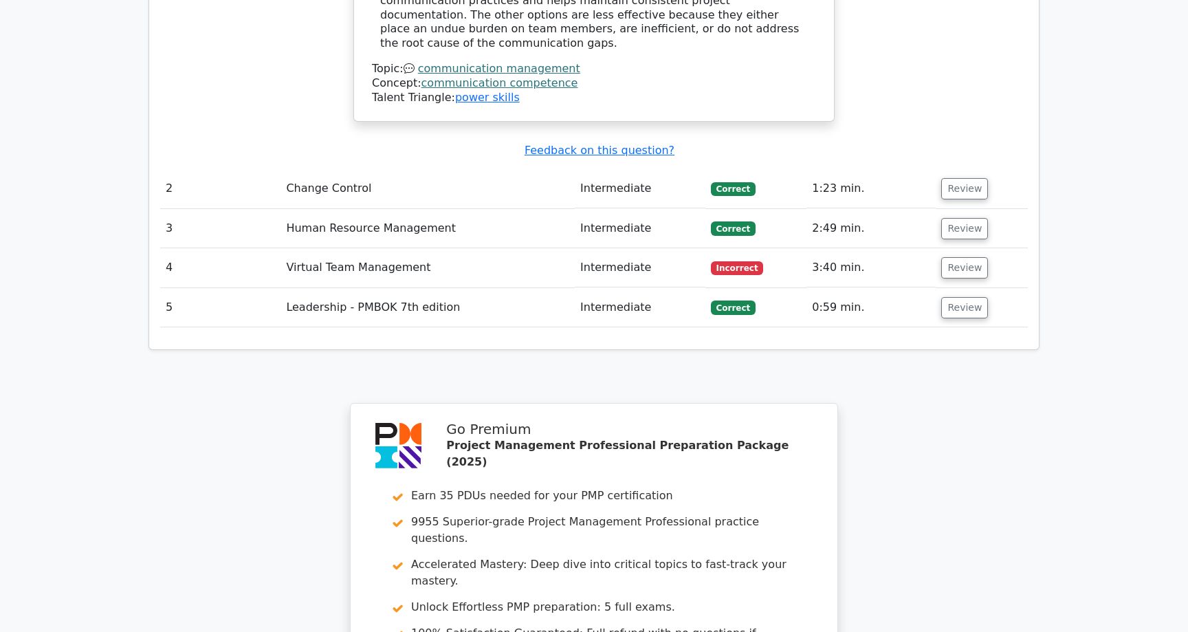
click at [451, 248] on td "Virtual Team Management" at bounding box center [428, 267] width 294 height 39
click at [814, 248] on td "3:40 min." at bounding box center [871, 267] width 129 height 39
click at [963, 257] on button "Review" at bounding box center [964, 267] width 47 height 21
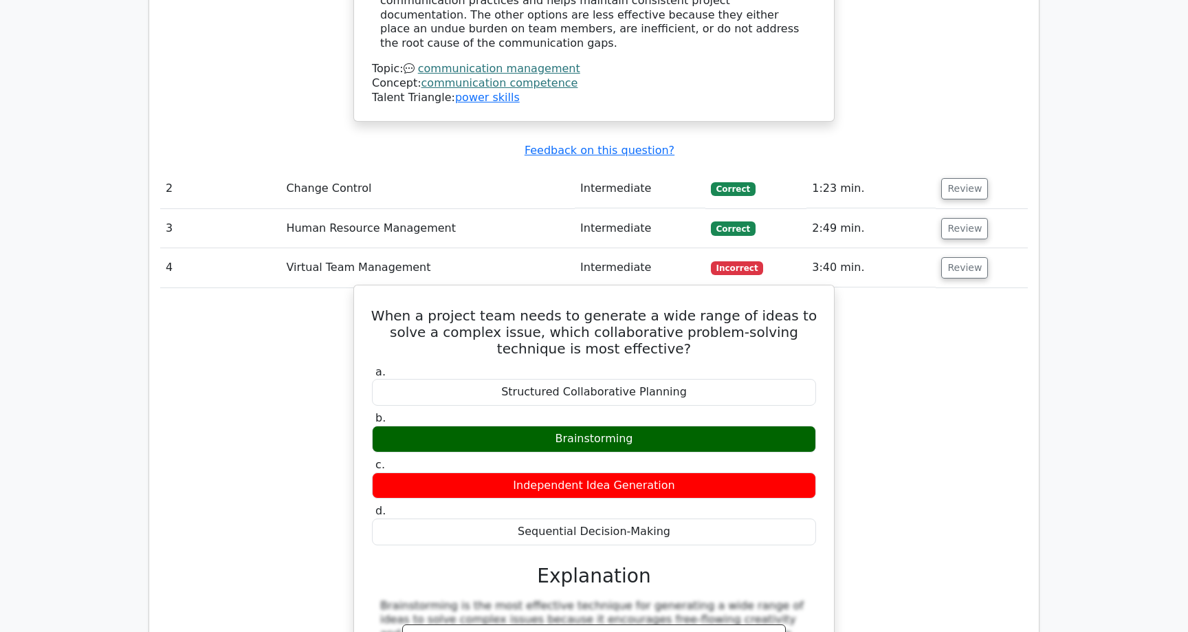
click at [677, 426] on div "Brainstorming" at bounding box center [594, 439] width 444 height 27
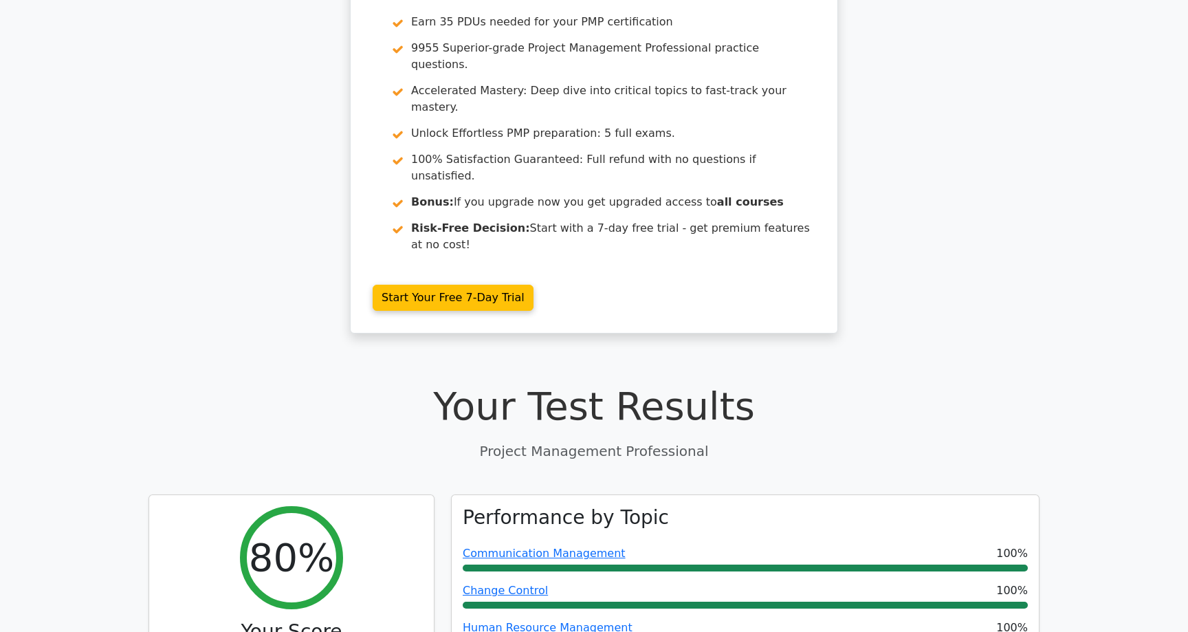
scroll to position [0, 0]
